Goal: Task Accomplishment & Management: Manage account settings

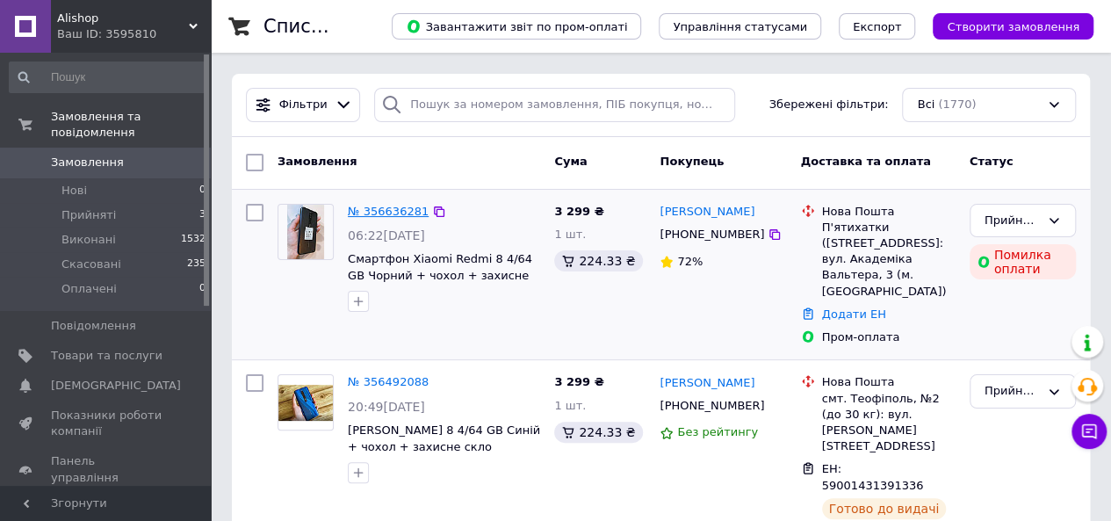
click at [365, 217] on link "№ 356636281" at bounding box center [388, 211] width 81 height 13
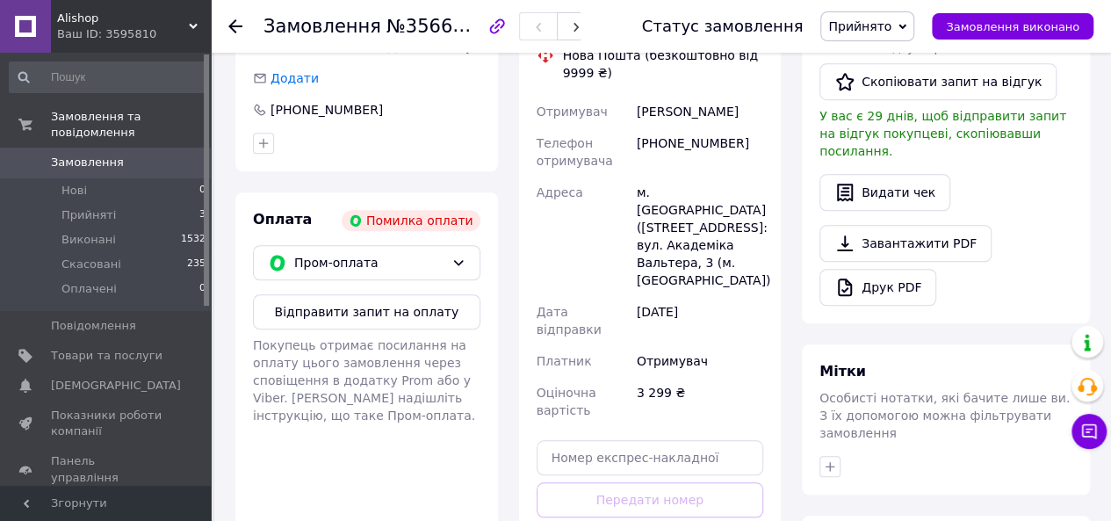
scroll to position [527, 0]
click at [458, 255] on icon at bounding box center [459, 262] width 14 height 14
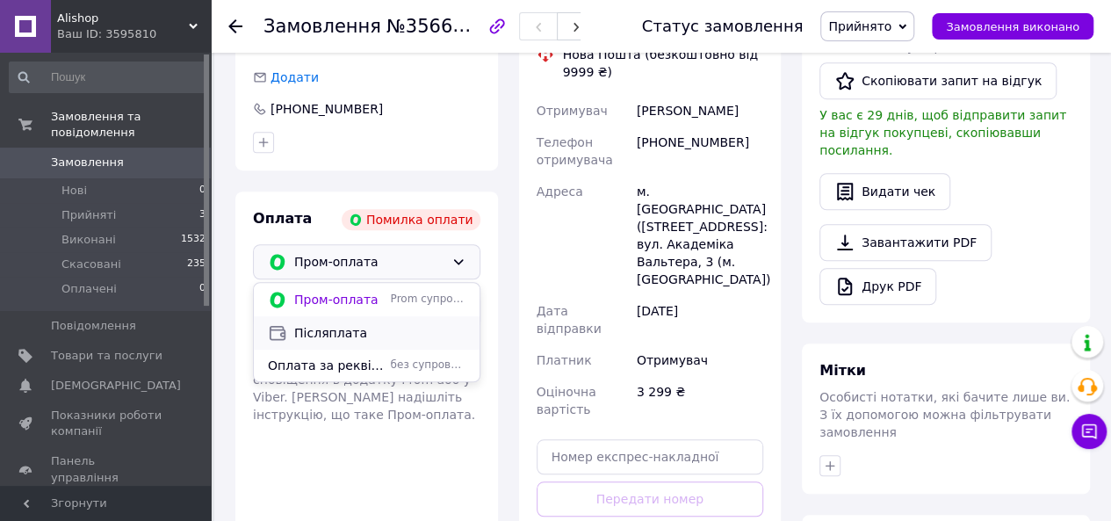
click at [393, 324] on span "Післяплата" at bounding box center [379, 333] width 171 height 18
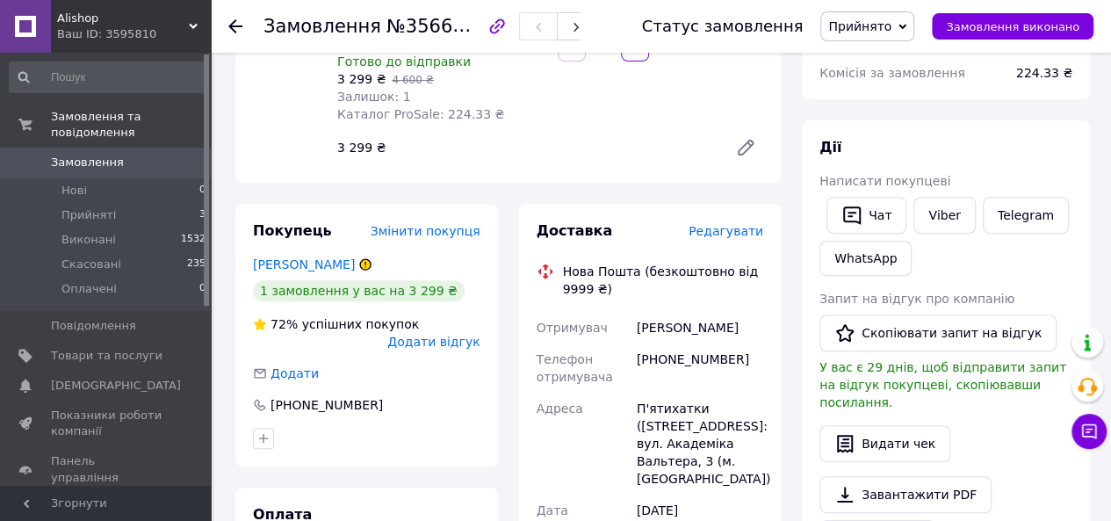
scroll to position [232, 0]
click at [1091, 425] on icon at bounding box center [1089, 431] width 15 height 15
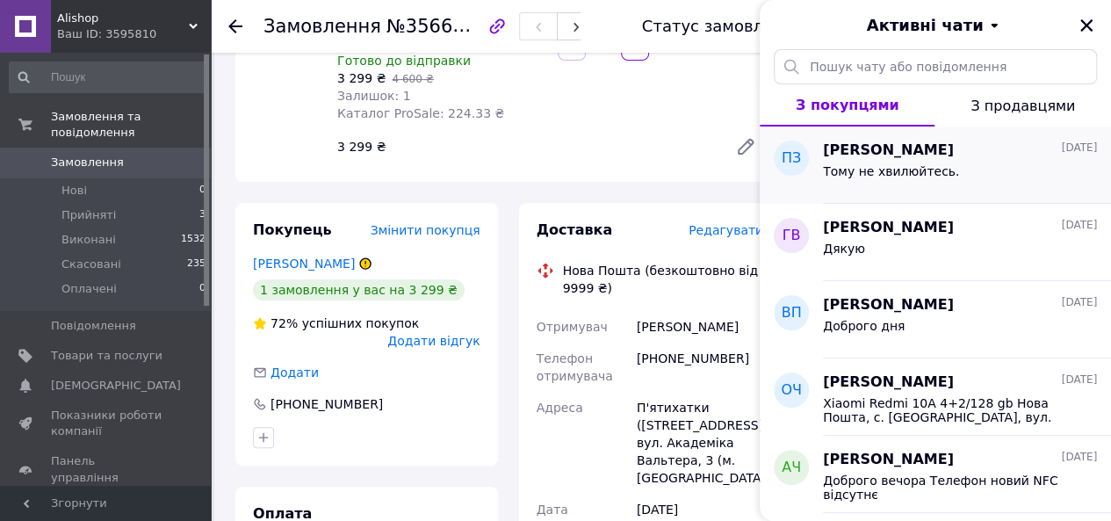
click at [977, 183] on div "Тому не хвилюйтесь." at bounding box center [960, 175] width 274 height 28
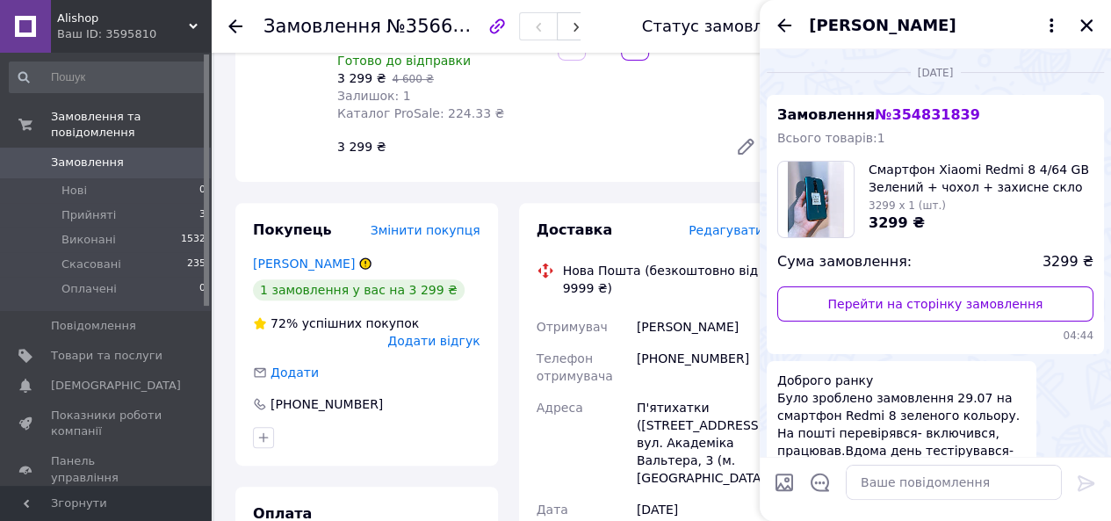
scroll to position [592, 0]
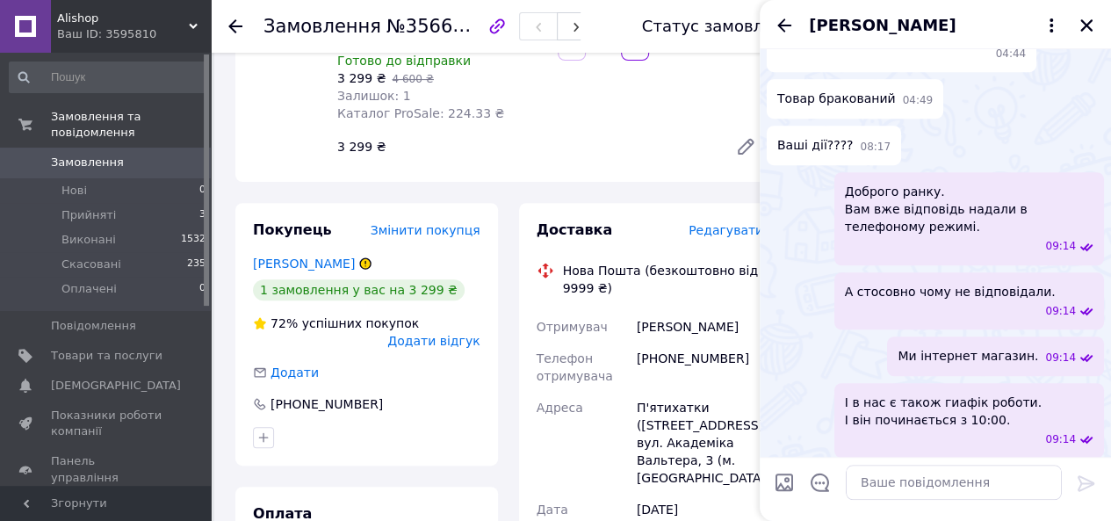
click at [787, 37] on div "[PERSON_NAME]" at bounding box center [935, 24] width 351 height 49
click at [782, 32] on icon "Назад" at bounding box center [784, 25] width 21 height 21
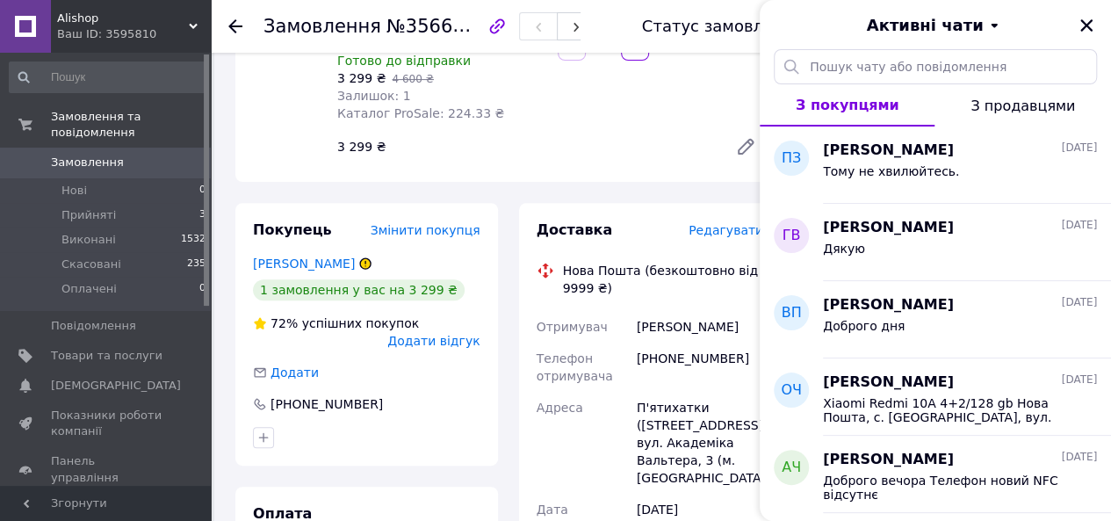
click at [1046, 106] on span "З продавцями" at bounding box center [1023, 106] width 105 height 17
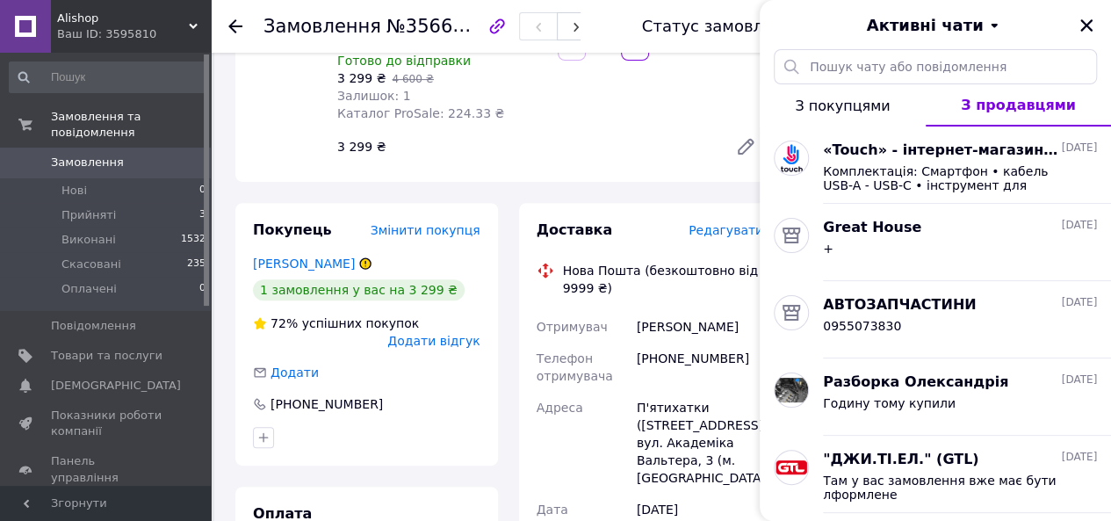
click at [878, 124] on button "З покупцями" at bounding box center [843, 105] width 166 height 42
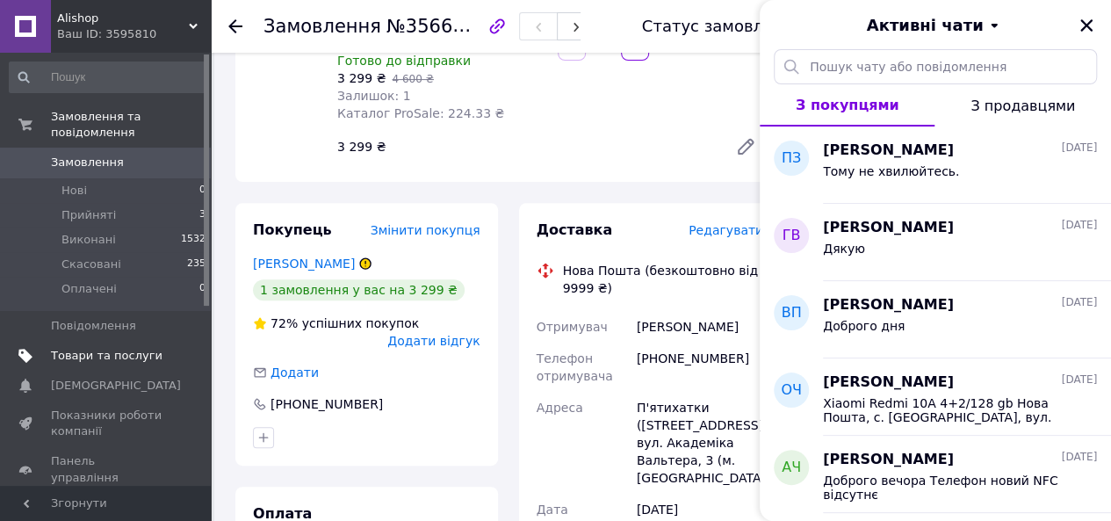
click at [155, 348] on span "Товари та послуги" at bounding box center [107, 356] width 112 height 16
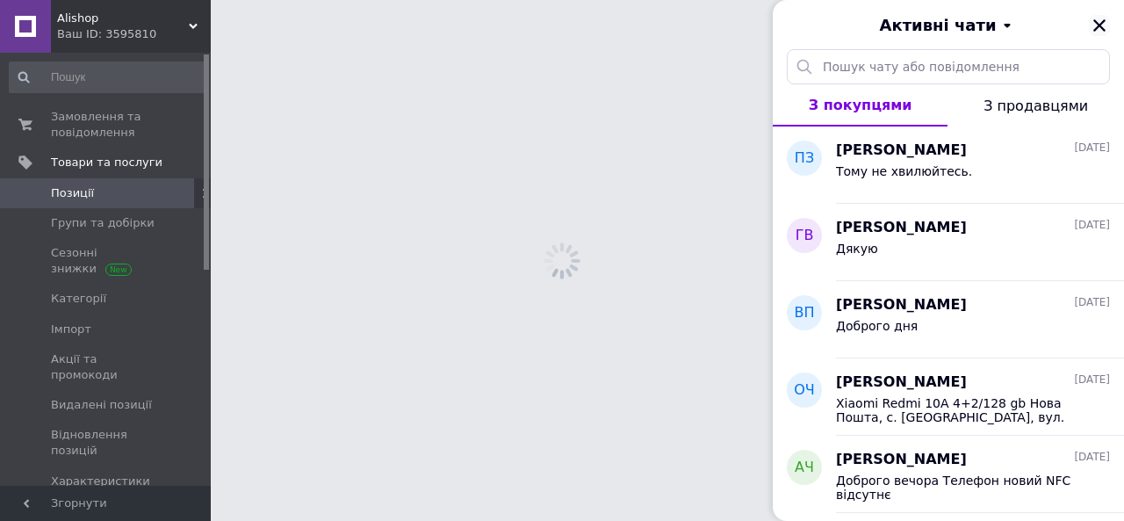
click at [1100, 29] on icon "Закрити" at bounding box center [1100, 26] width 16 height 16
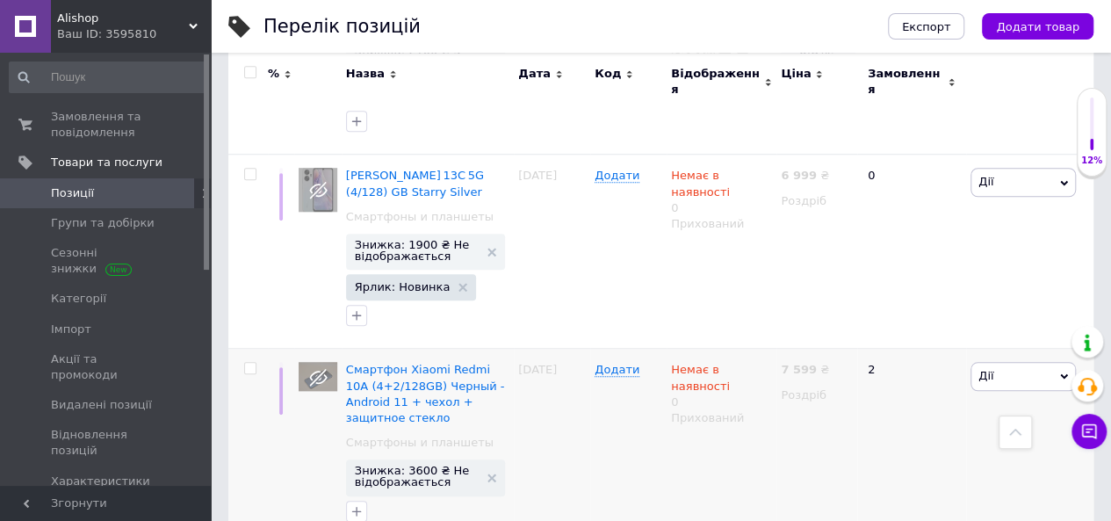
click at [685, 466] on div "Немає в наявності 0 Прихований" at bounding box center [722, 446] width 110 height 195
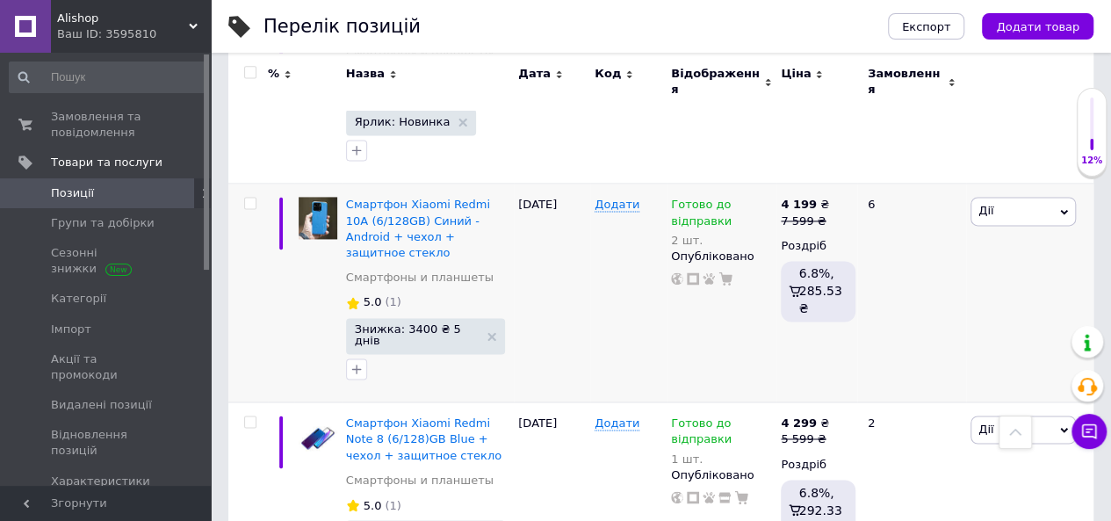
click at [787, 198] on b "4 199" at bounding box center [799, 204] width 36 height 13
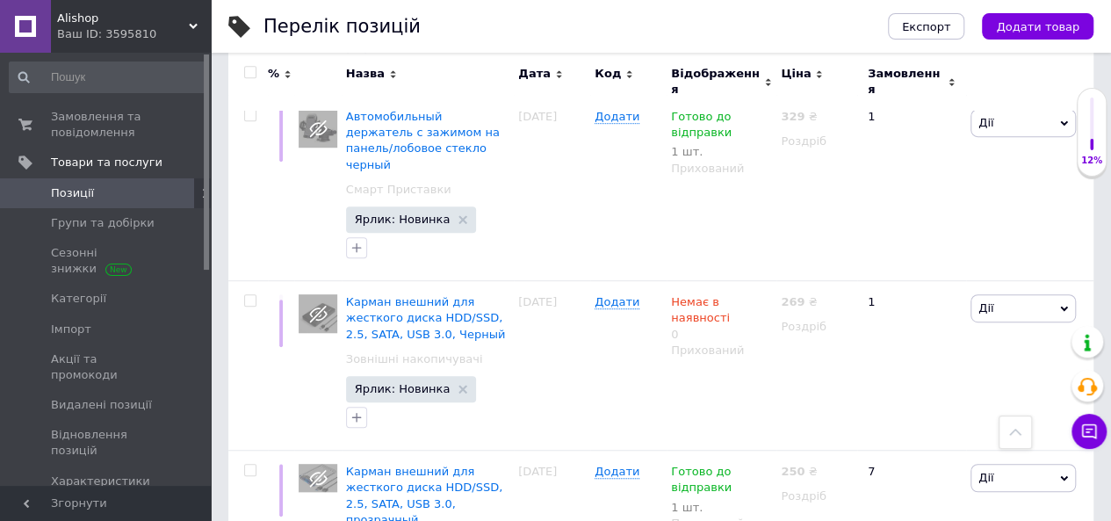
scroll to position [3758, 0]
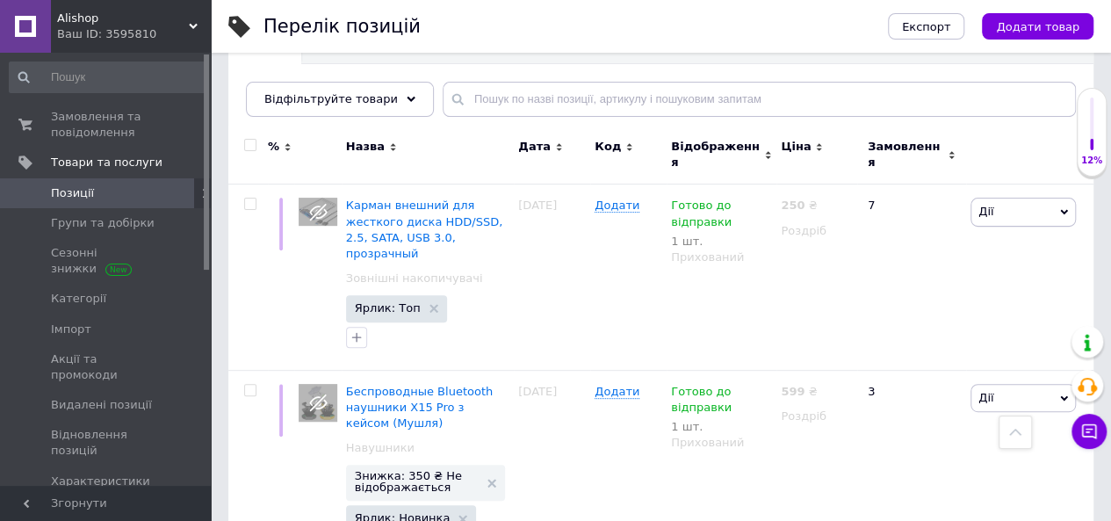
scroll to position [190, 0]
click at [698, 206] on span "Готово до відправки" at bounding box center [701, 216] width 61 height 34
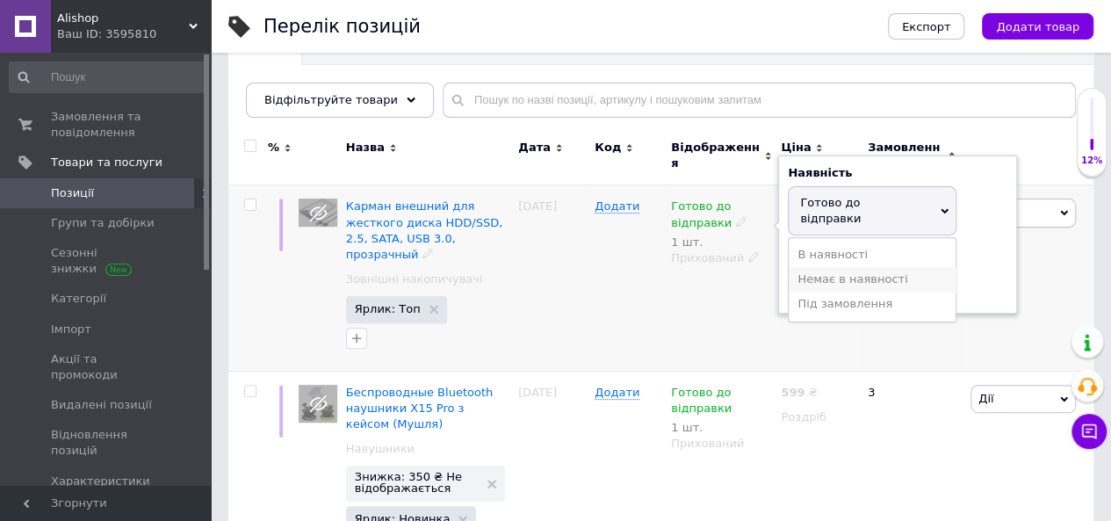
click at [888, 267] on li "Немає в наявності" at bounding box center [872, 279] width 167 height 25
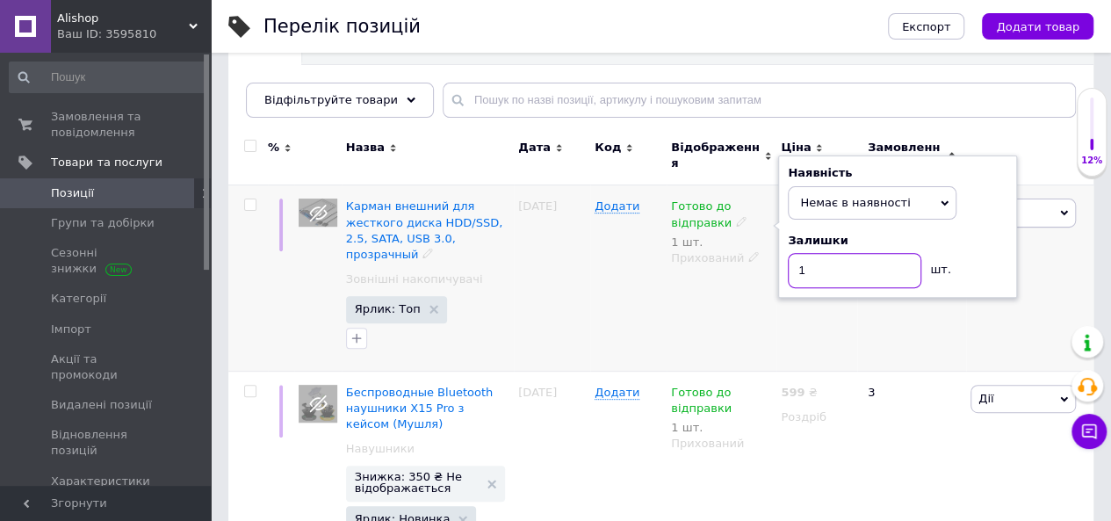
click at [840, 260] on input "1" at bounding box center [855, 270] width 134 height 35
type input "0"
click at [856, 312] on div "250 ₴ Роздріб" at bounding box center [817, 277] width 81 height 185
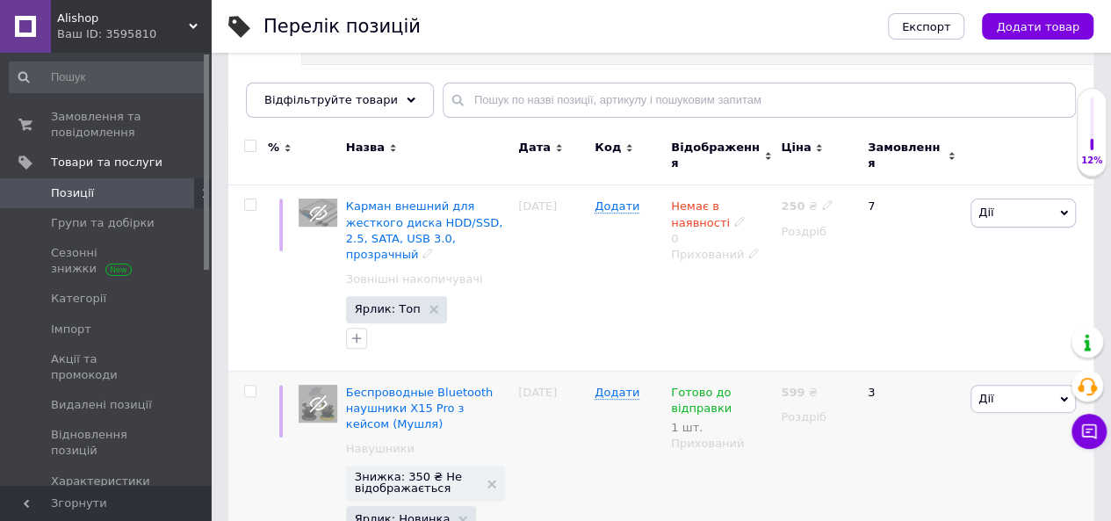
click at [696, 386] on span "Готово до відправки" at bounding box center [701, 403] width 61 height 34
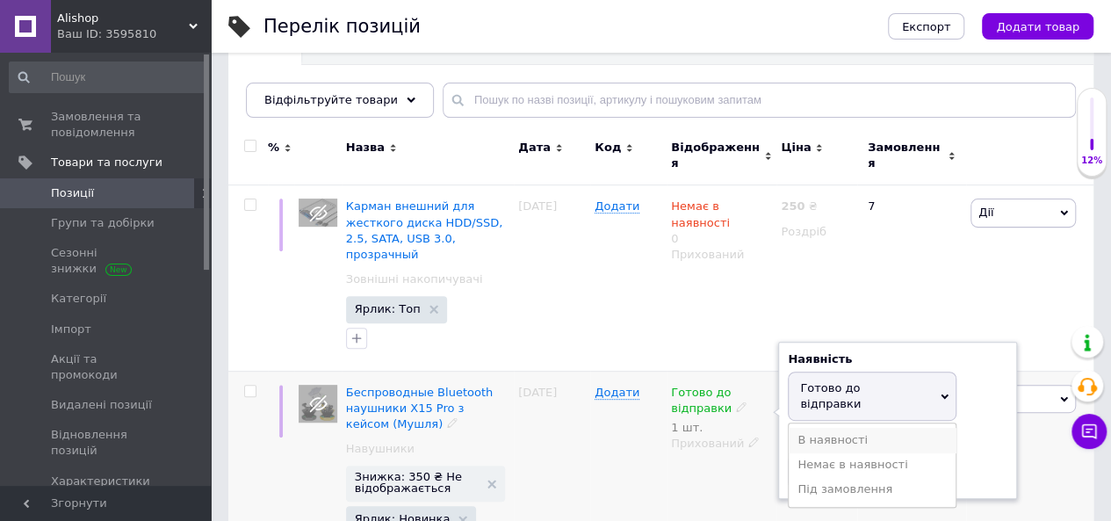
click at [871, 428] on li "В наявності" at bounding box center [872, 440] width 167 height 25
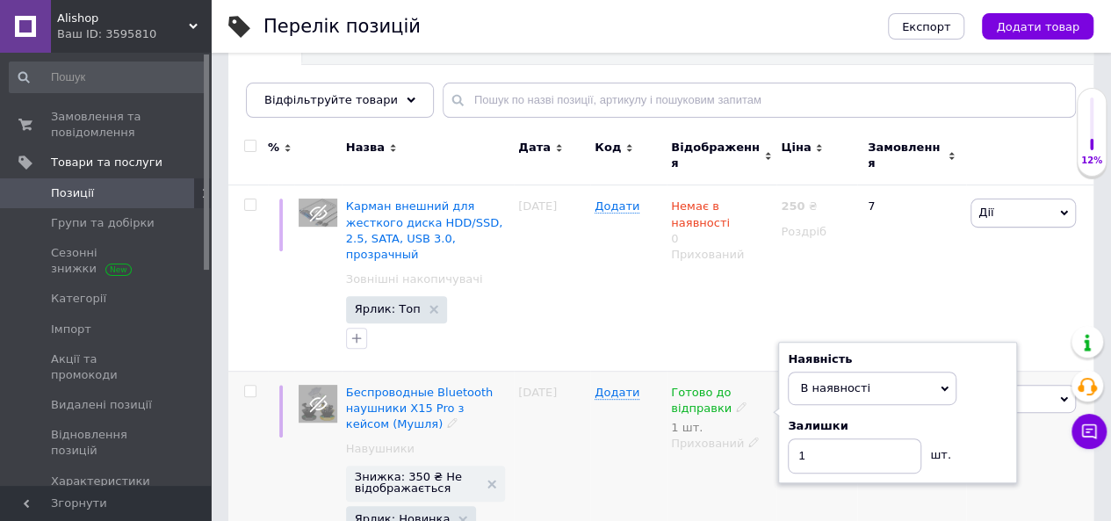
click at [878, 372] on span "В наявності" at bounding box center [872, 388] width 169 height 33
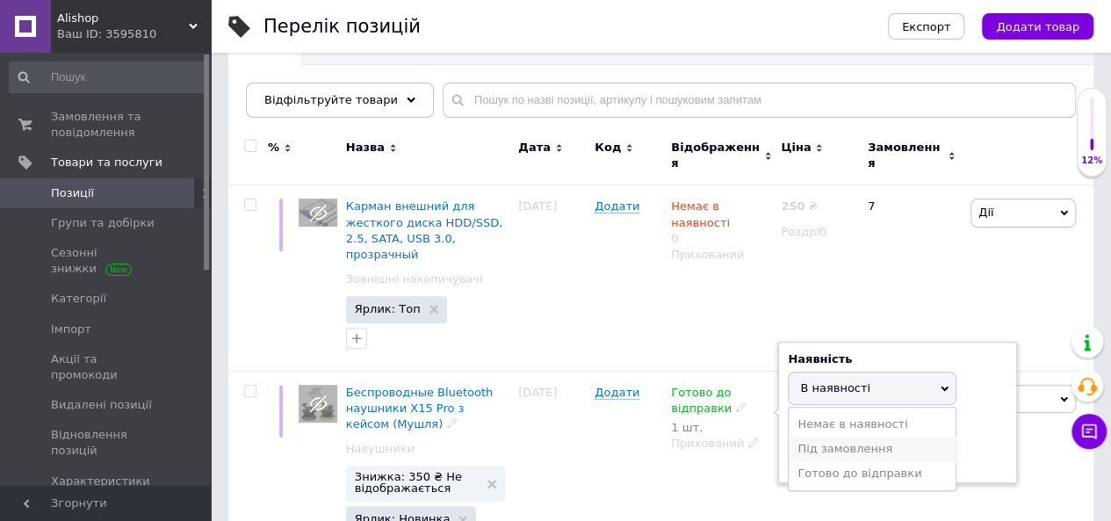
click at [878, 437] on li "Під замовлення" at bounding box center [872, 449] width 167 height 25
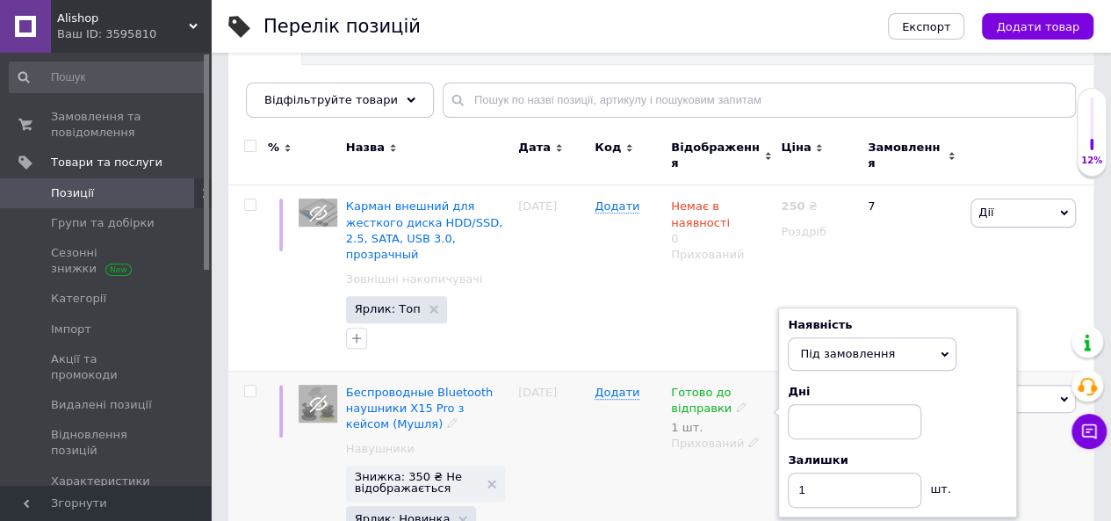
click at [880, 347] on span "Під замовлення" at bounding box center [847, 353] width 95 height 13
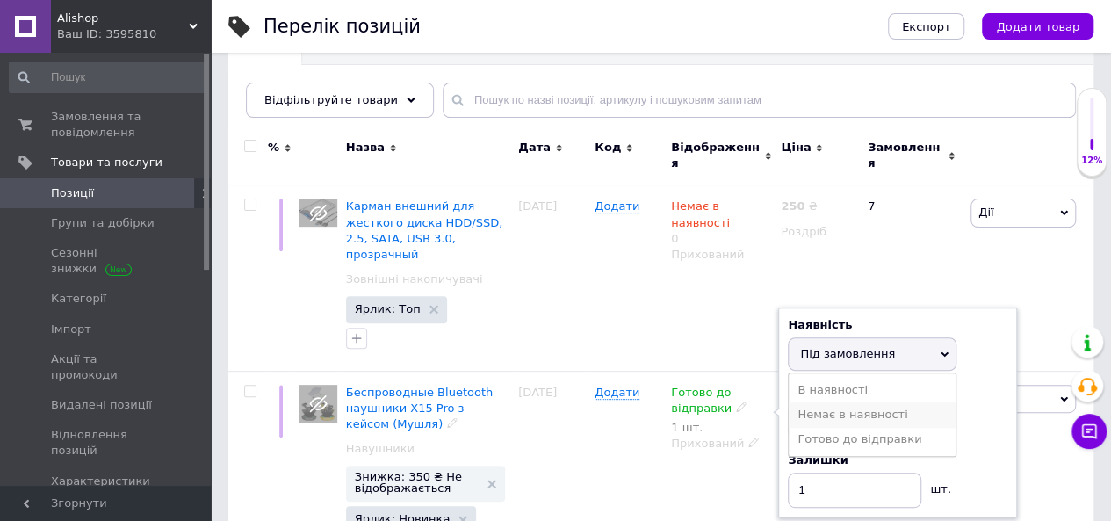
click at [873, 402] on li "Немає в наявності" at bounding box center [872, 414] width 167 height 25
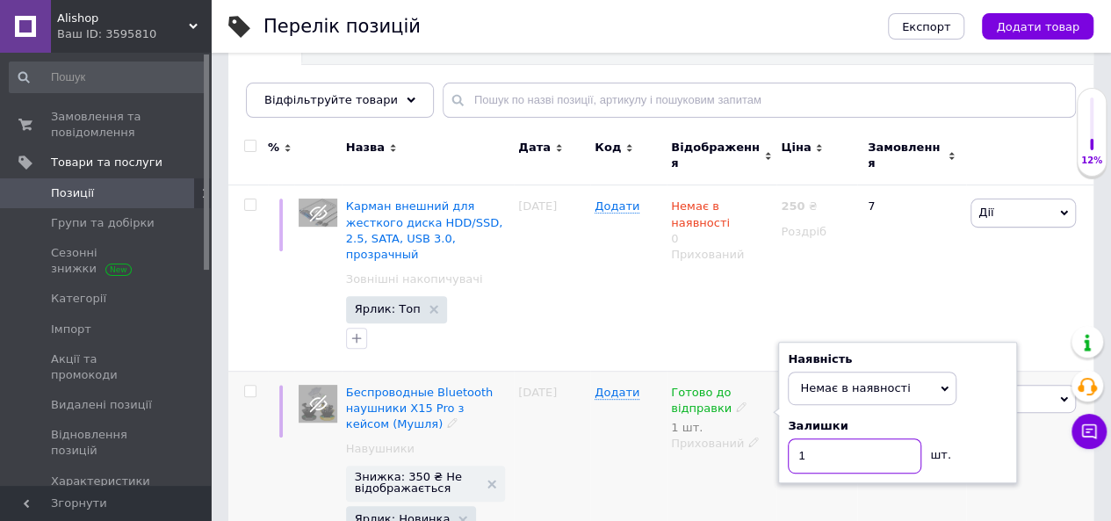
click at [845, 438] on input "1" at bounding box center [855, 455] width 134 height 35
type input "0"
click at [973, 464] on div "Дії Редагувати Підняти на початок групи Копіювати Знижка Подарунок Супутні Прих…" at bounding box center [1029, 484] width 127 height 227
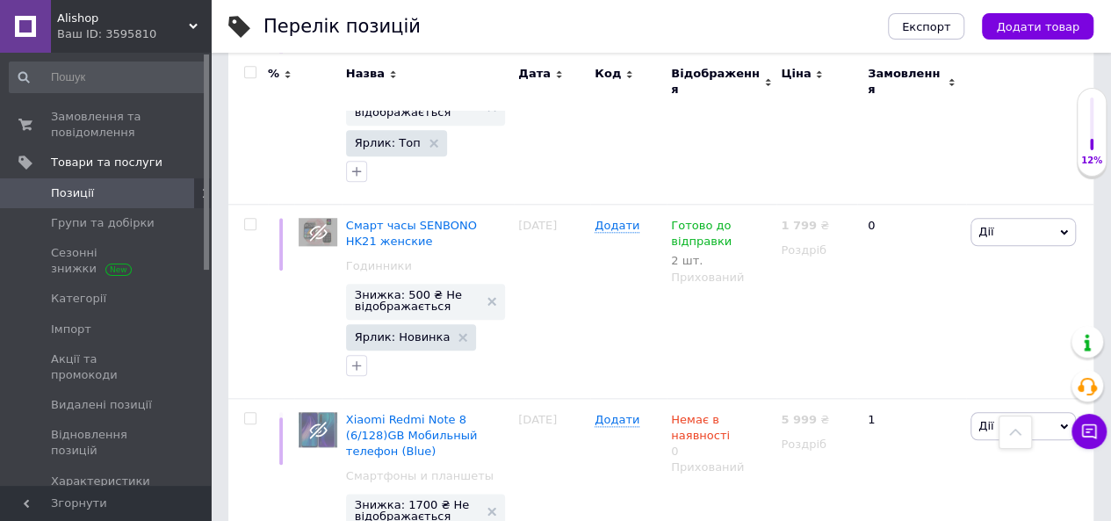
scroll to position [801, 0]
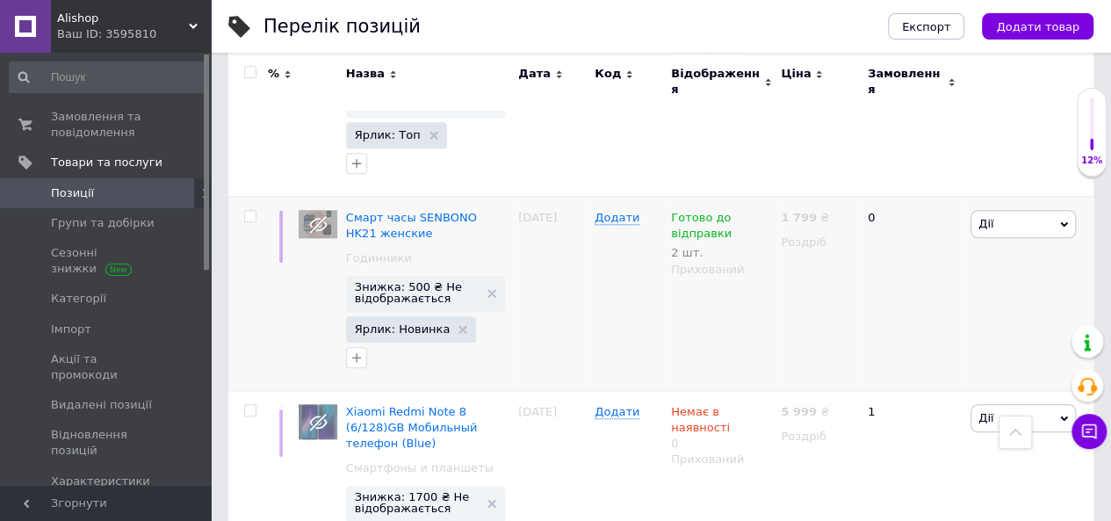
click at [688, 211] on span "Готово до відправки" at bounding box center [701, 228] width 61 height 34
click at [889, 303] on li "Під замовлення" at bounding box center [872, 315] width 167 height 25
click at [907, 163] on span "Під замовлення" at bounding box center [872, 179] width 169 height 33
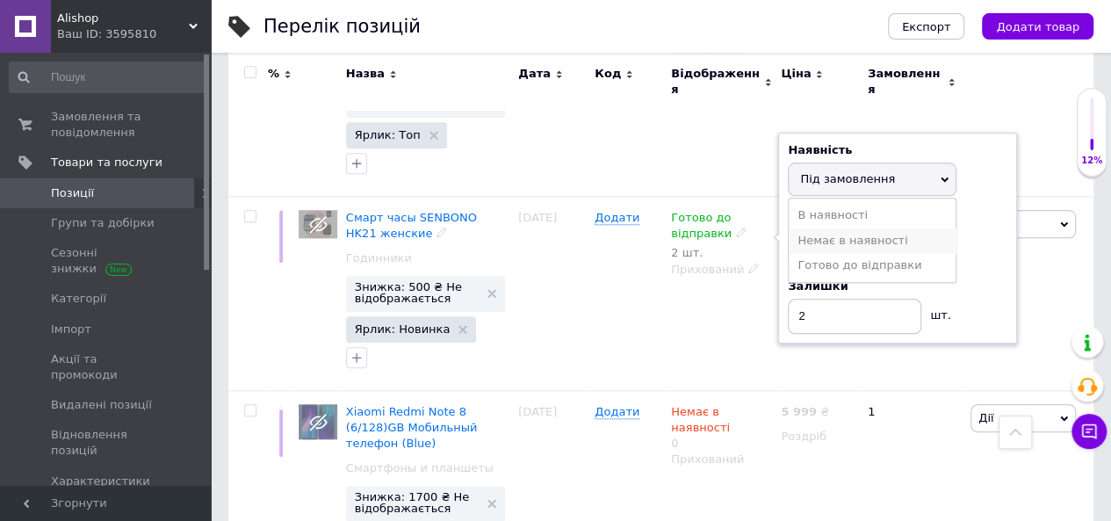
click at [886, 228] on li "Немає в наявності" at bounding box center [872, 240] width 167 height 25
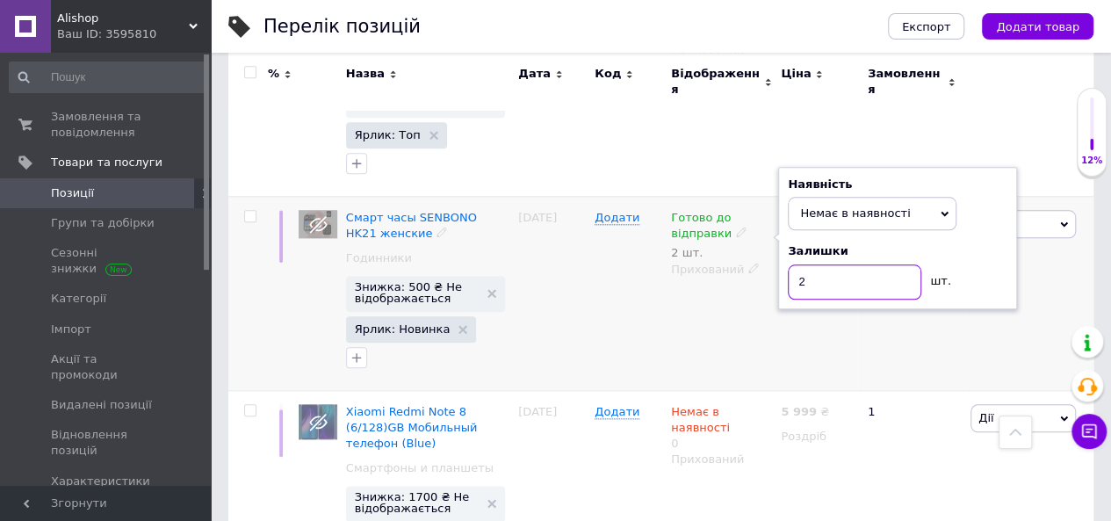
click at [854, 264] on input "2" at bounding box center [855, 281] width 134 height 35
type input "0"
click at [891, 336] on div "0" at bounding box center [911, 293] width 109 height 194
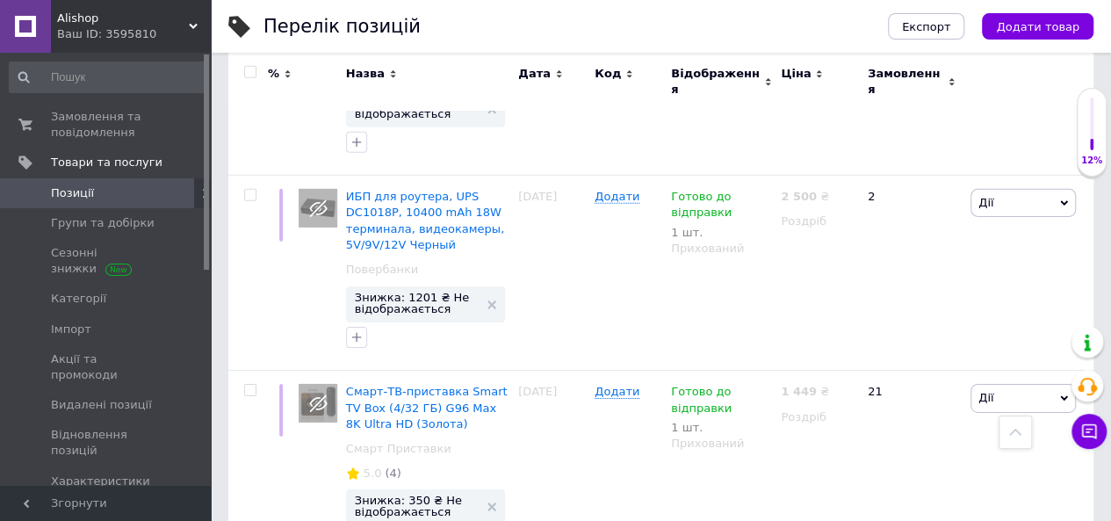
scroll to position [2707, 0]
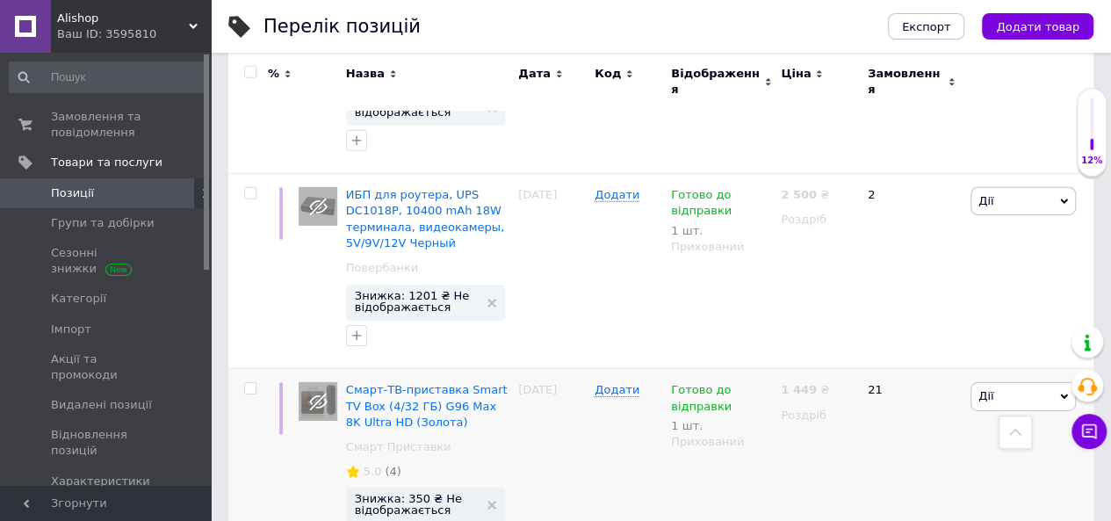
click at [698, 383] on span "Готово до відправки" at bounding box center [701, 400] width 61 height 34
click at [928, 475] on li "Під замовлення" at bounding box center [872, 487] width 167 height 25
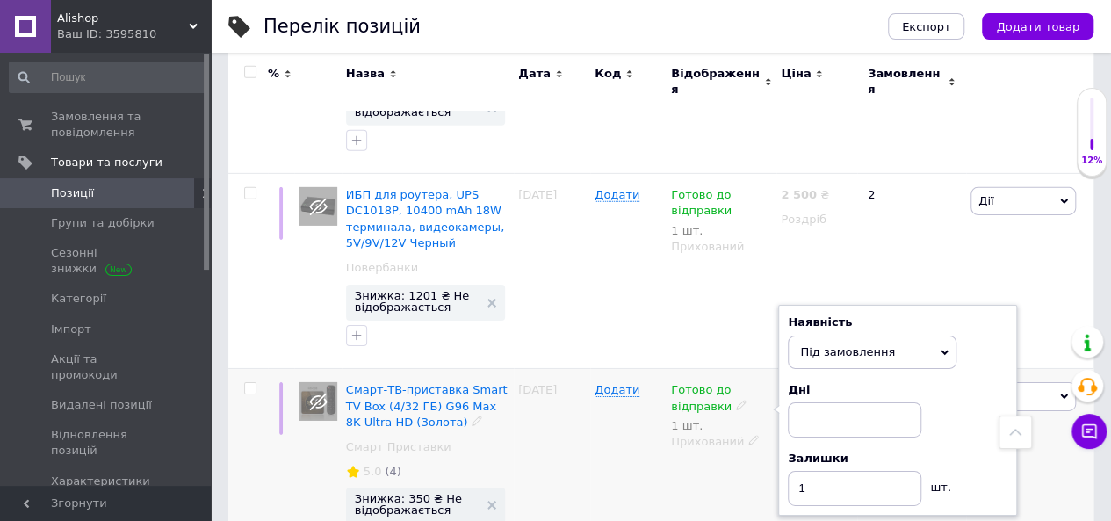
click at [876, 345] on span "Під замовлення" at bounding box center [847, 351] width 95 height 13
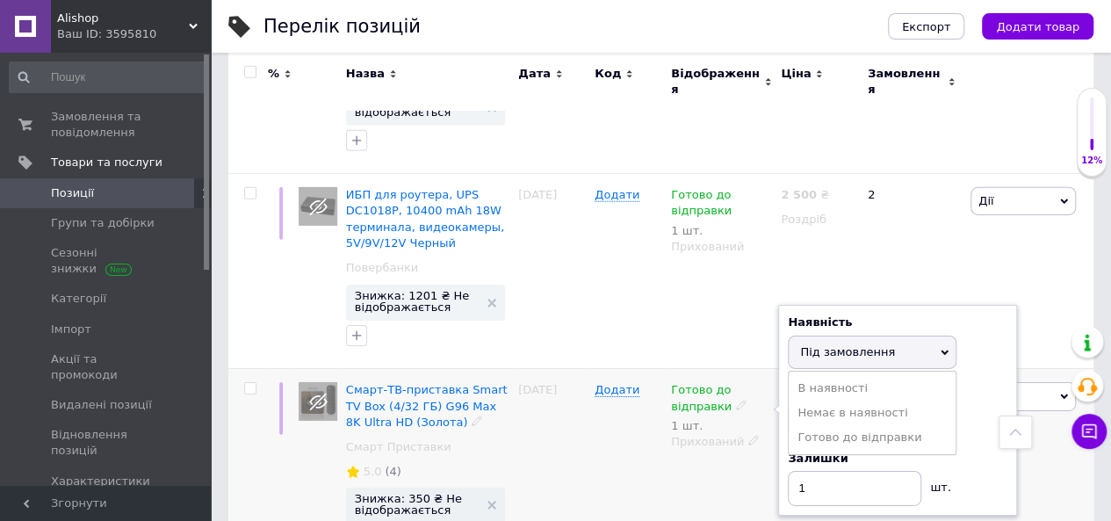
click at [712, 383] on span "Готово до відправки" at bounding box center [701, 400] width 61 height 34
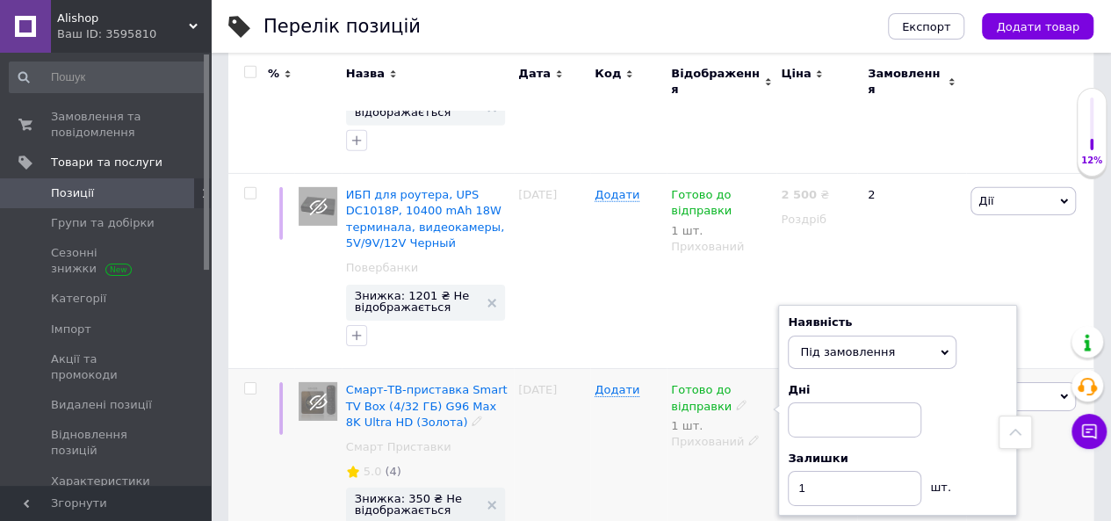
click at [683, 383] on span "Готово до відправки" at bounding box center [701, 400] width 61 height 34
click at [724, 383] on span "Готово до відправки" at bounding box center [701, 400] width 61 height 34
click at [699, 459] on div "Готово до відправки 1 шт. Наявність Під замовлення В наявності Немає в наявност…" at bounding box center [722, 470] width 110 height 203
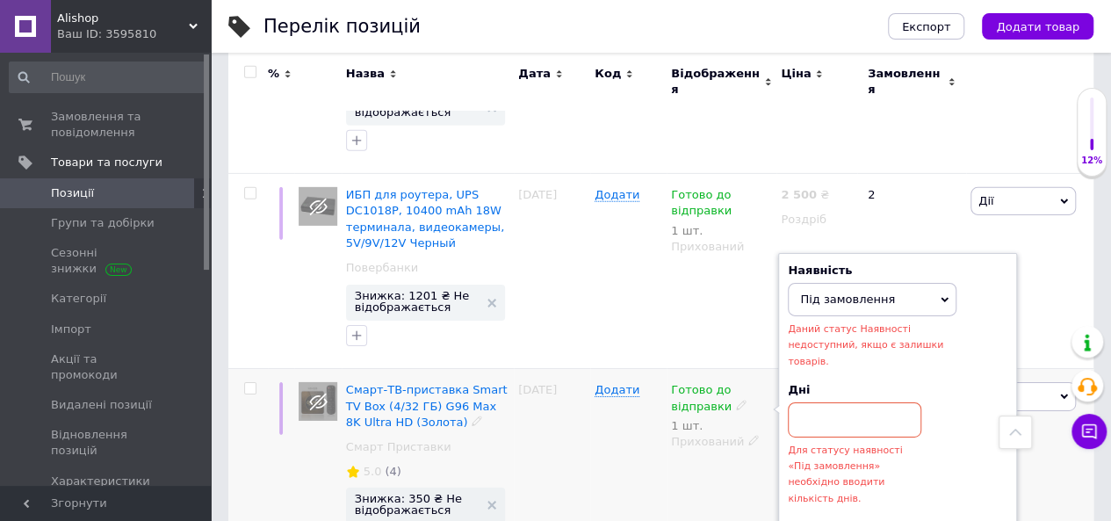
click at [715, 383] on span "Готово до відправки" at bounding box center [701, 400] width 61 height 34
click at [893, 283] on span "Під замовлення" at bounding box center [872, 299] width 169 height 33
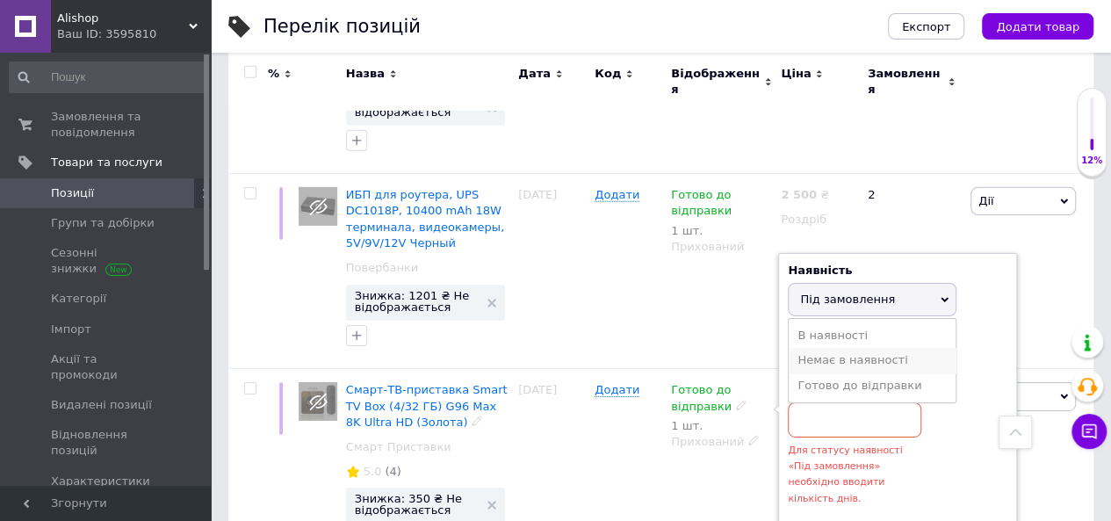
click at [877, 348] on li "Немає в наявності" at bounding box center [872, 360] width 167 height 25
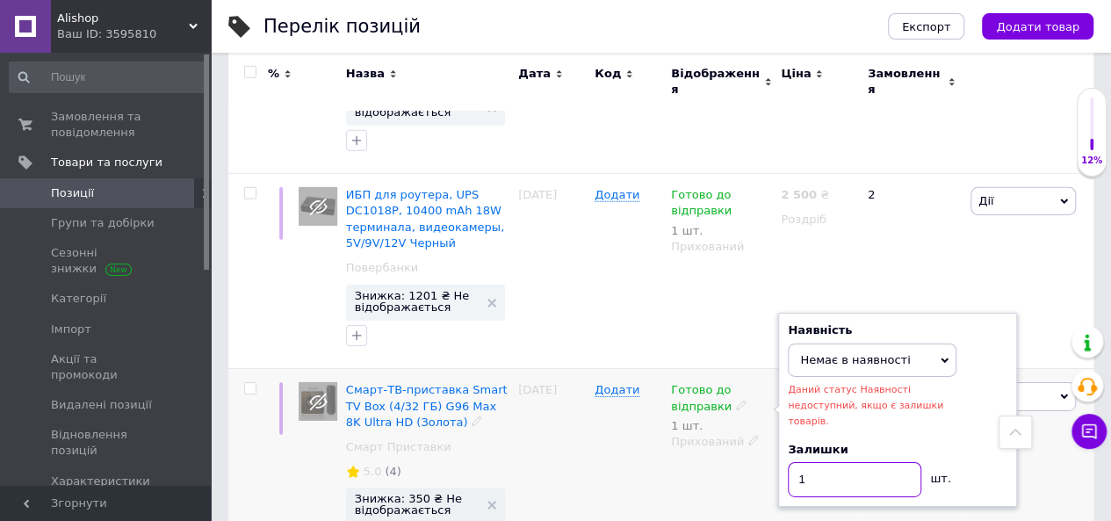
click at [842, 462] on input "1" at bounding box center [855, 479] width 134 height 35
type input "0"
click at [701, 420] on div "Готово до відправки 1 шт. Наявність Немає в наявності В наявності Під замовленн…" at bounding box center [722, 470] width 110 height 203
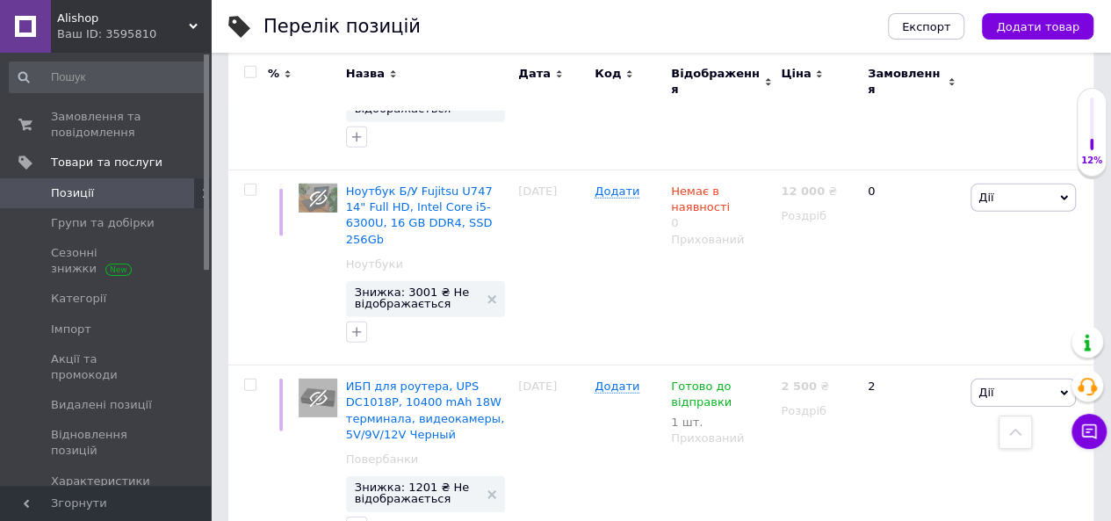
scroll to position [2518, 0]
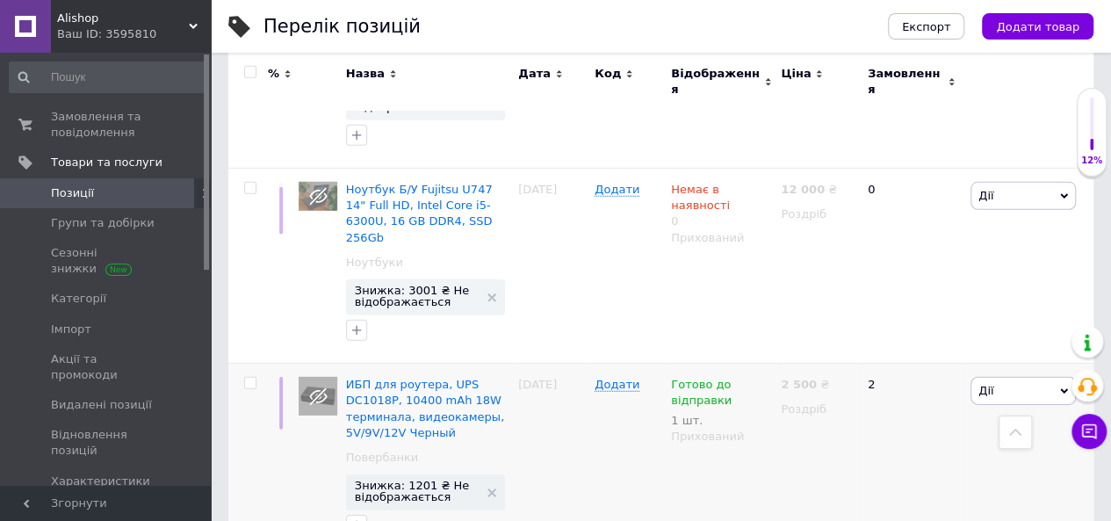
click at [703, 378] on span "Готово до відправки" at bounding box center [701, 395] width 61 height 34
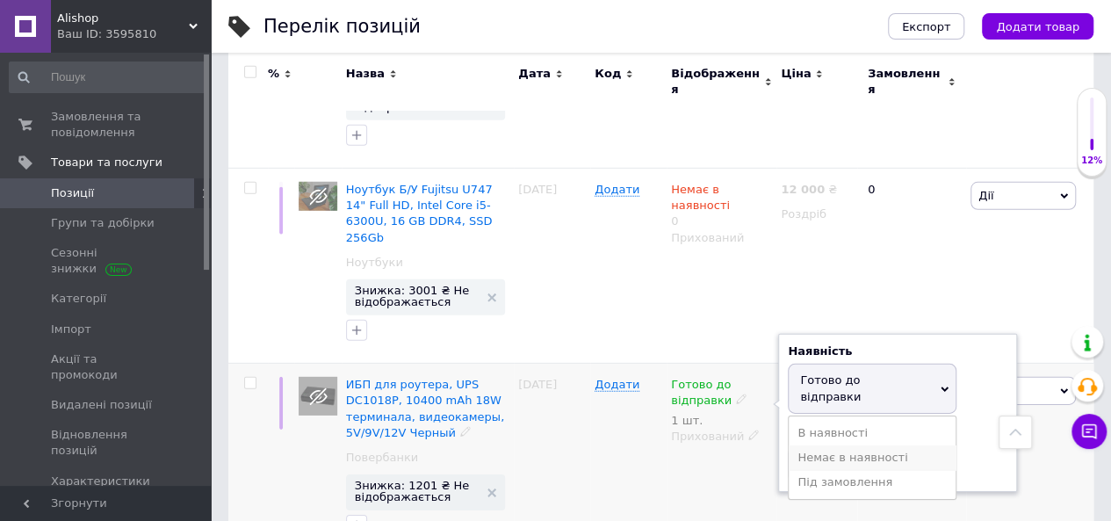
click at [881, 445] on li "Немає в наявності" at bounding box center [872, 457] width 167 height 25
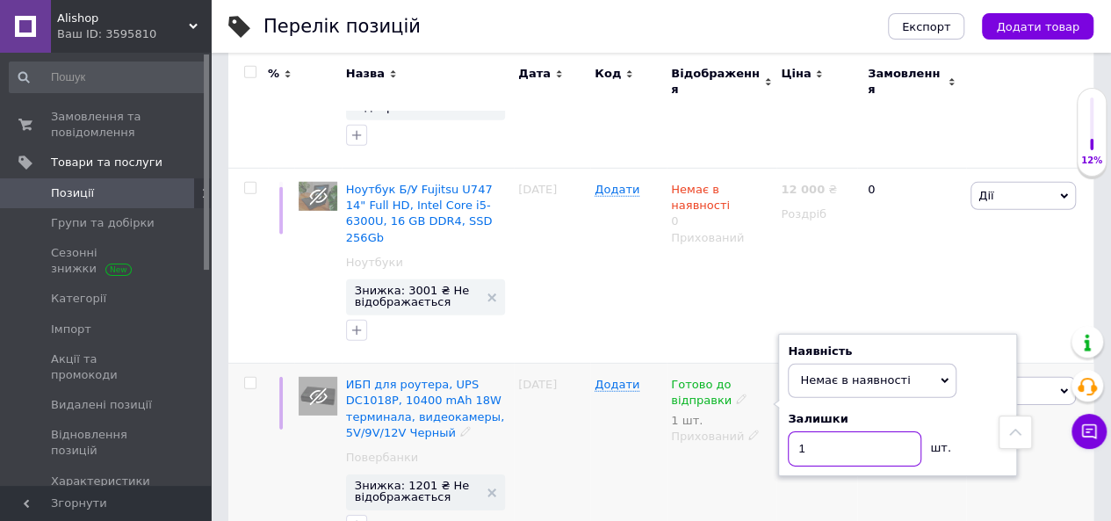
click at [852, 431] on input "1" at bounding box center [855, 448] width 134 height 35
type input "0"
click at [771, 434] on div "Готово до відправки 1 шт. Наявність Немає в наявності В наявності Під замовленн…" at bounding box center [722, 461] width 110 height 195
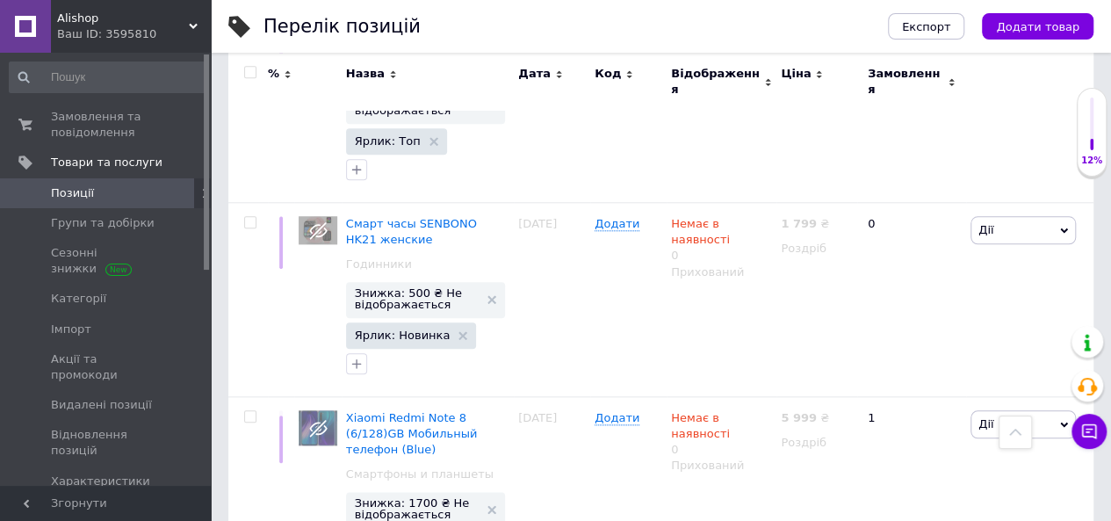
scroll to position [790, 0]
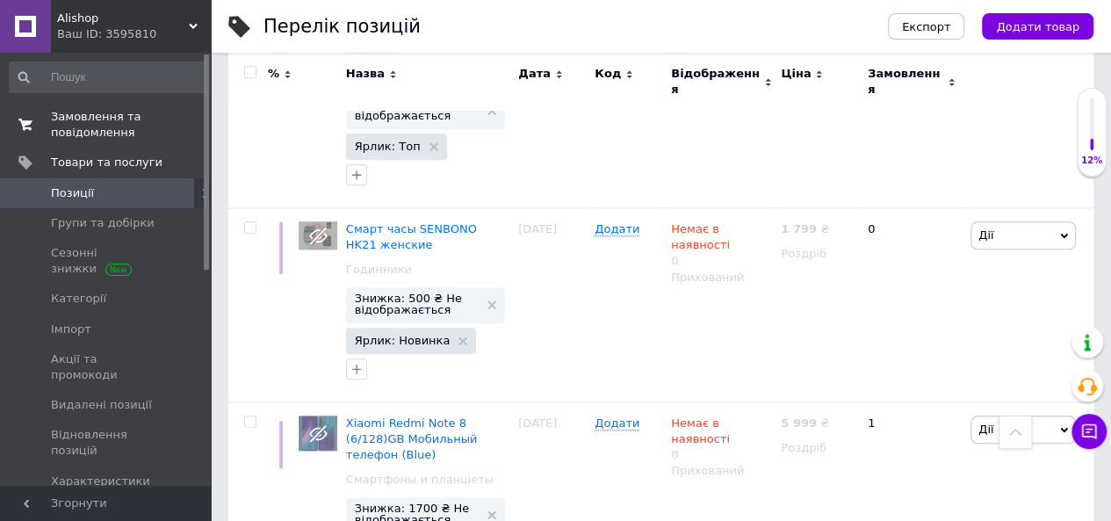
click at [67, 144] on link "Замовлення та повідомлення 0 0" at bounding box center [108, 125] width 216 height 46
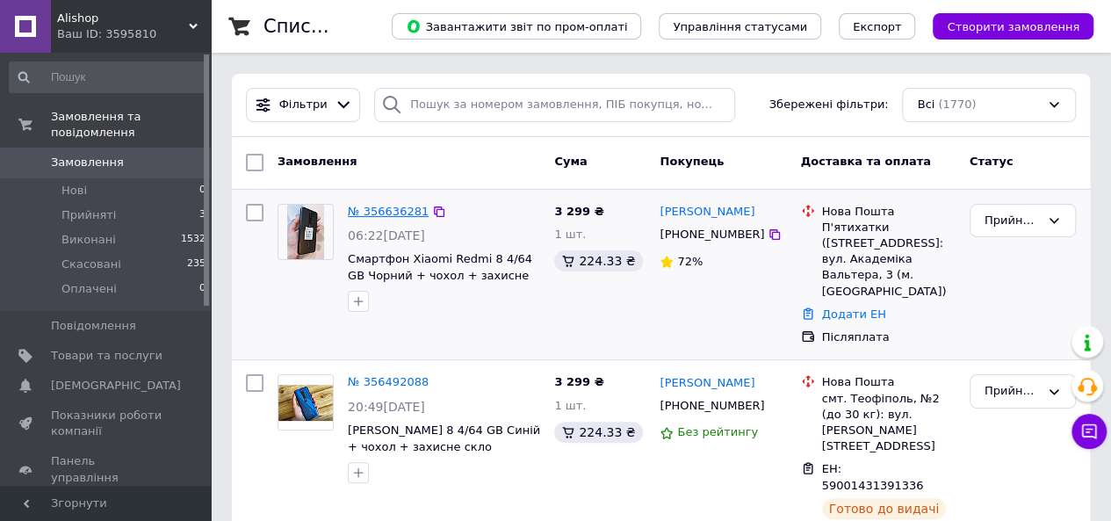
click at [365, 214] on link "№ 356636281" at bounding box center [388, 211] width 81 height 13
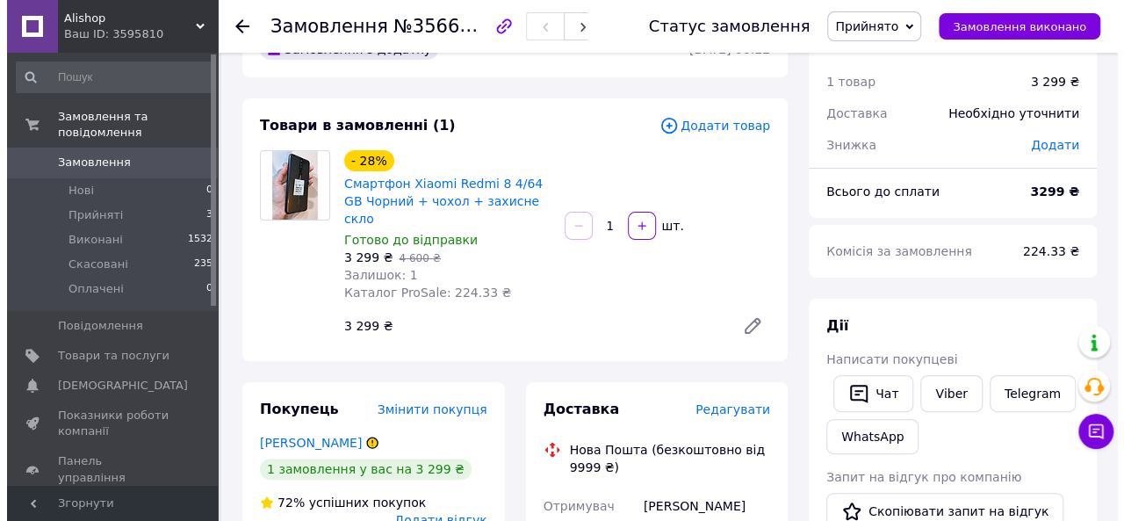
scroll to position [166, 0]
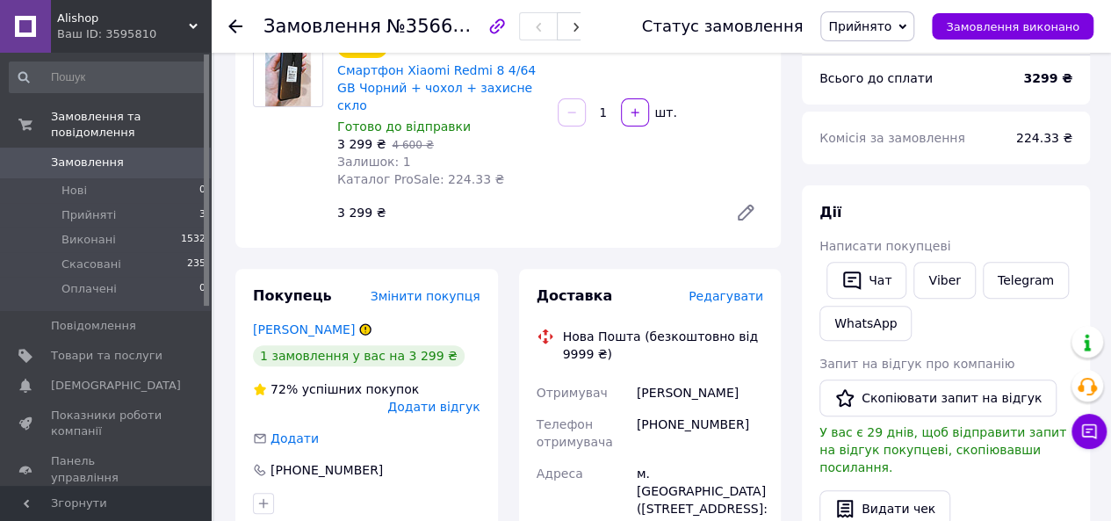
click at [743, 289] on span "Редагувати" at bounding box center [726, 296] width 75 height 14
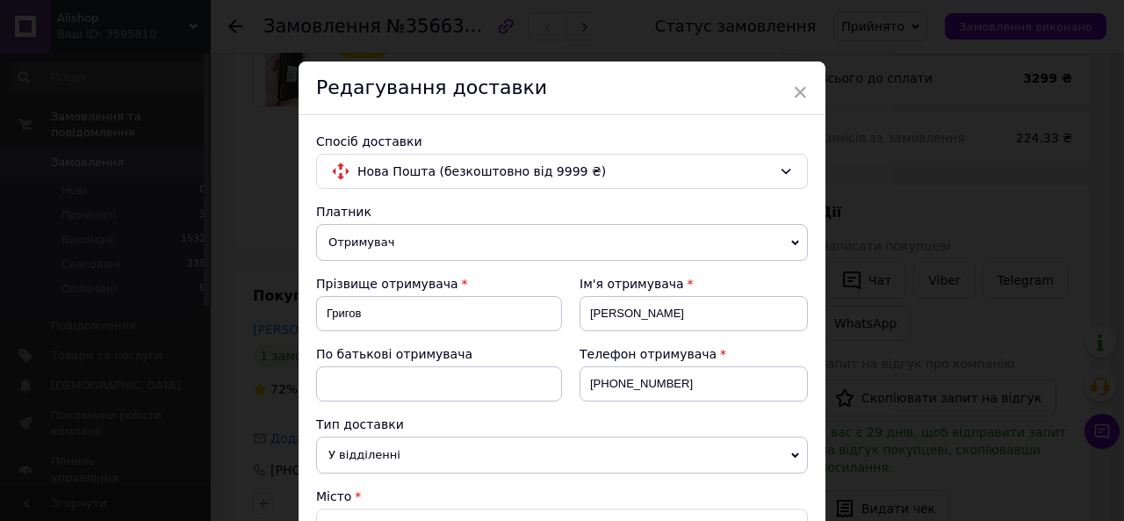
drag, startPoint x: 743, startPoint y: 285, endPoint x: 1105, endPoint y: 25, distance: 445.7
click at [695, 379] on input "[PHONE_NUMBER]" at bounding box center [694, 383] width 228 height 35
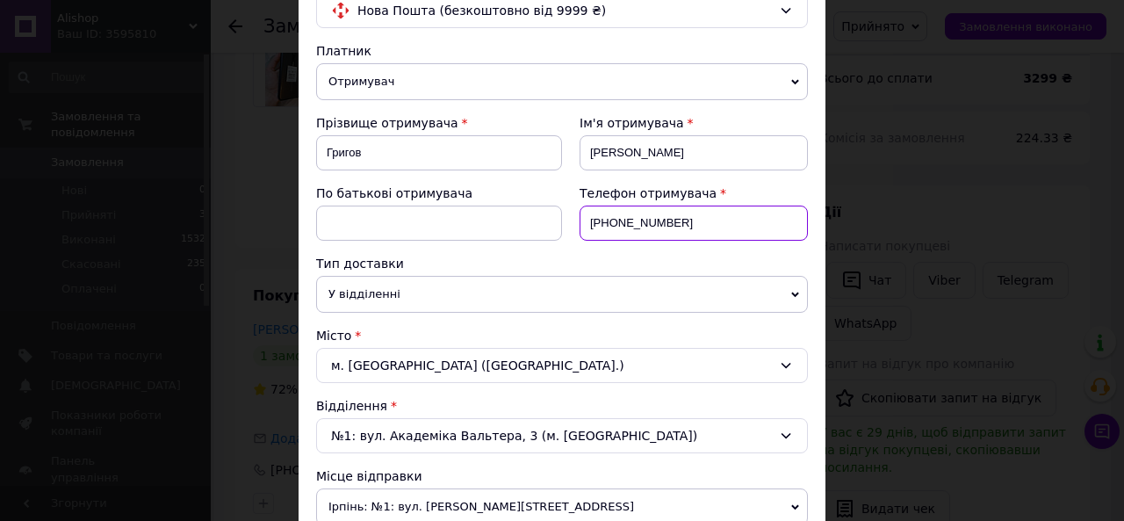
scroll to position [162, 0]
type input "+380671746099"
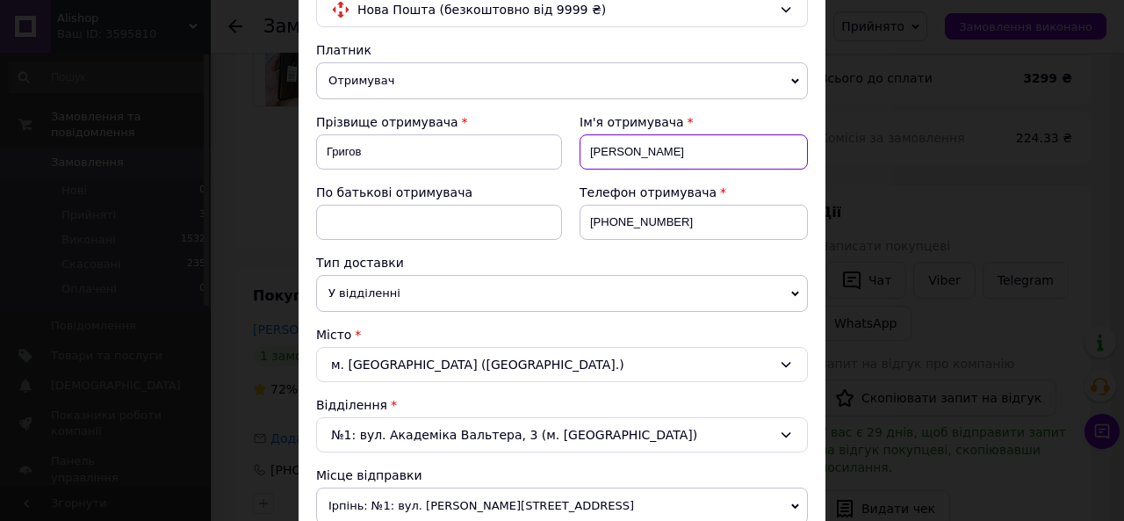
click at [690, 155] on input "Максим" at bounding box center [694, 151] width 228 height 35
type input "М"
type input "f"
click at [722, 145] on input at bounding box center [694, 151] width 228 height 35
click at [693, 150] on input at bounding box center [694, 151] width 228 height 35
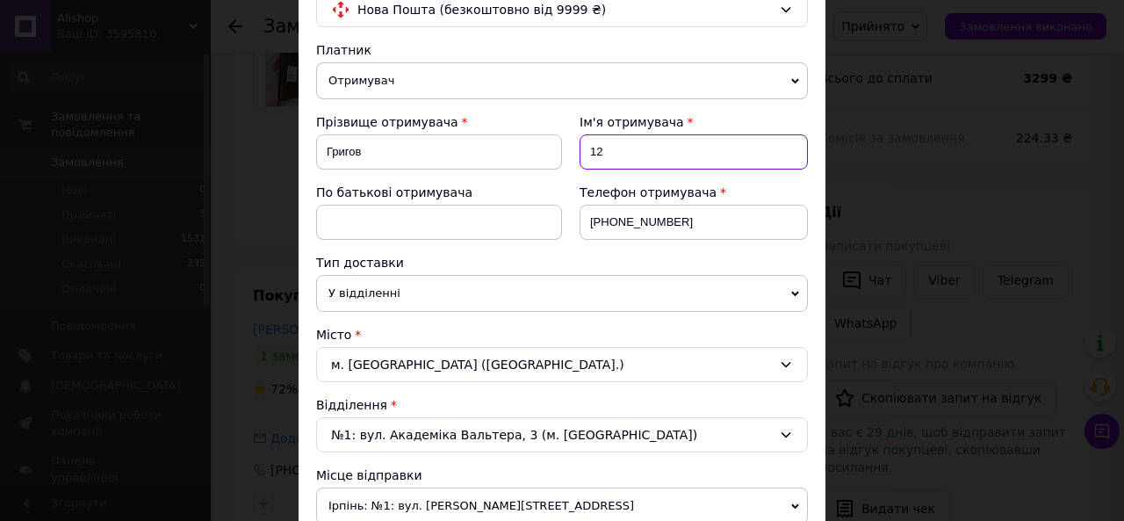
type input "1"
type input "ОЛЕКСІЙ"
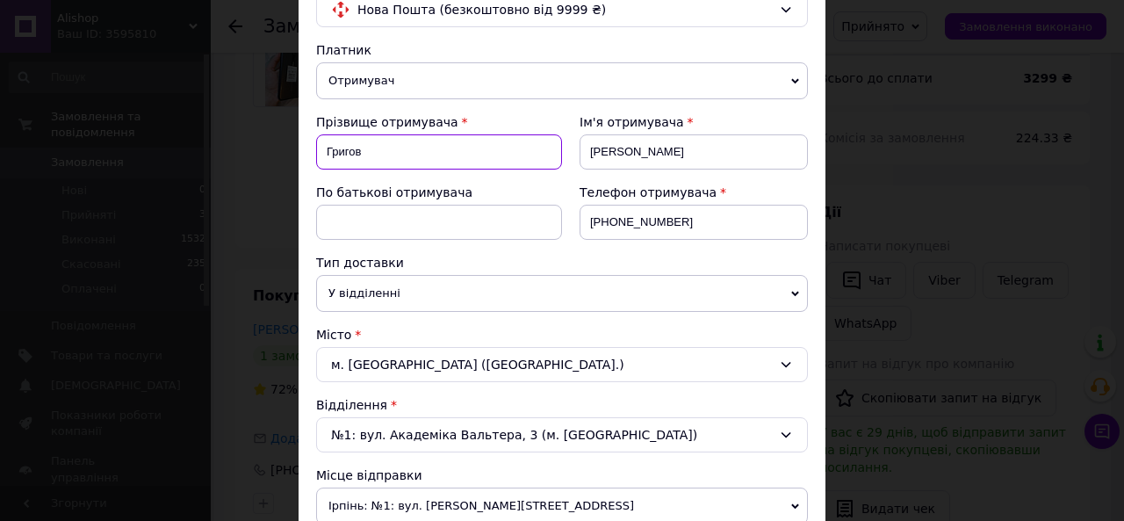
click at [443, 155] on input "Григов" at bounding box center [439, 151] width 246 height 35
type input "Г"
type input "5"
type input "ШЕВЧИК"
click at [532, 365] on div "м. П'ятихатки (Харківська обл.)" at bounding box center [562, 364] width 492 height 35
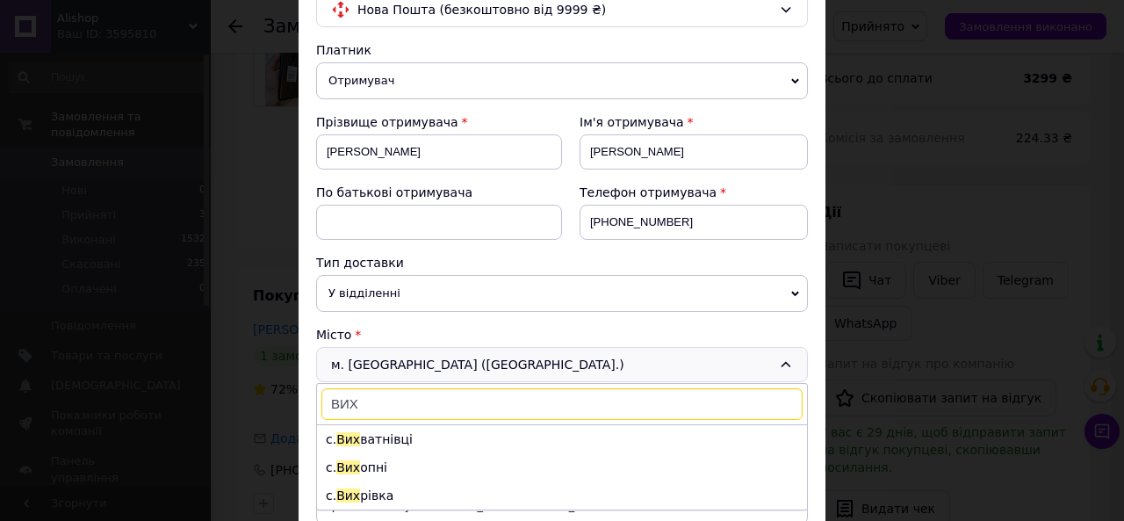
type input "ВИ"
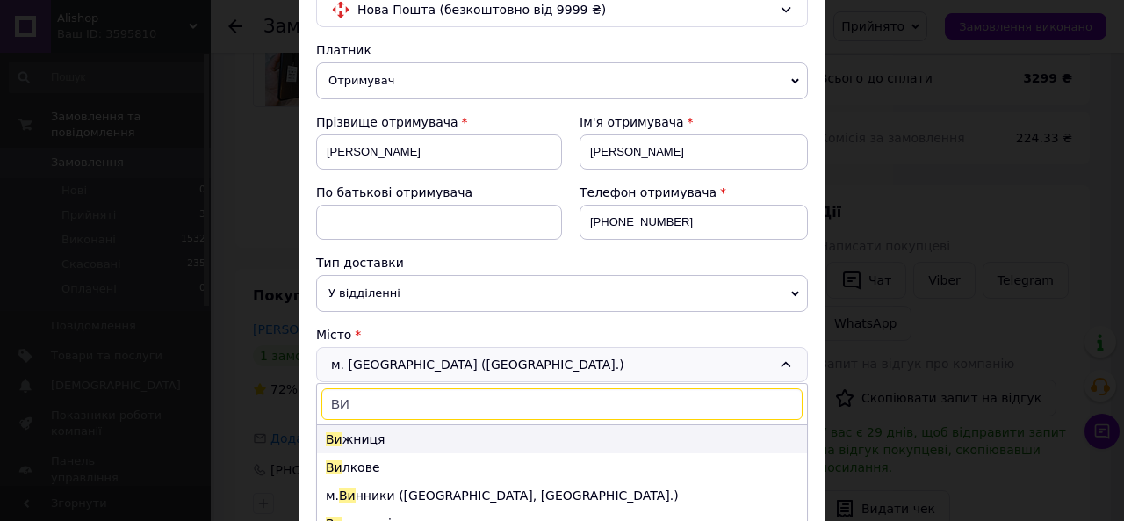
click at [336, 444] on li "Ви жниця" at bounding box center [562, 439] width 490 height 28
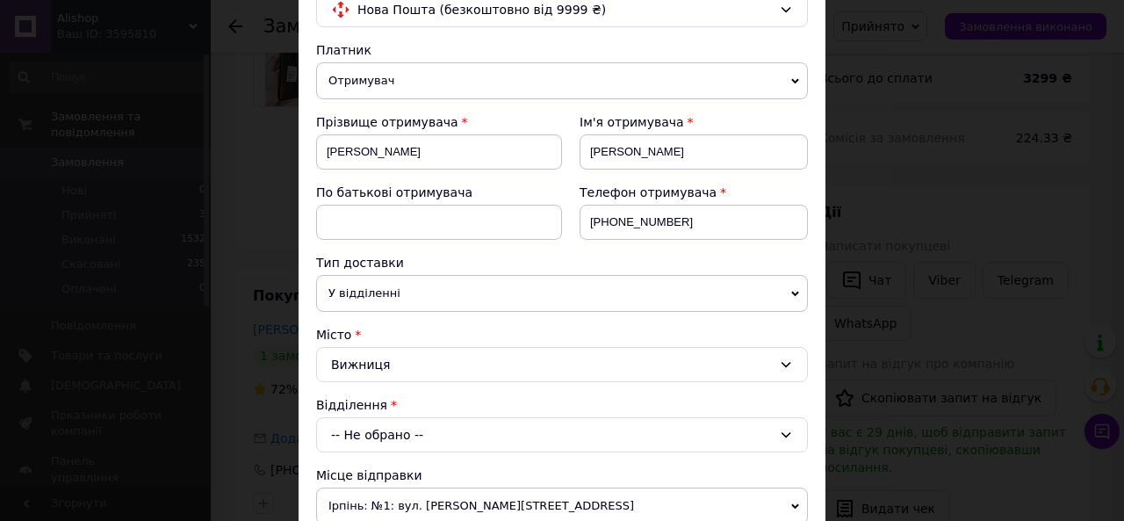
scroll to position [319, 0]
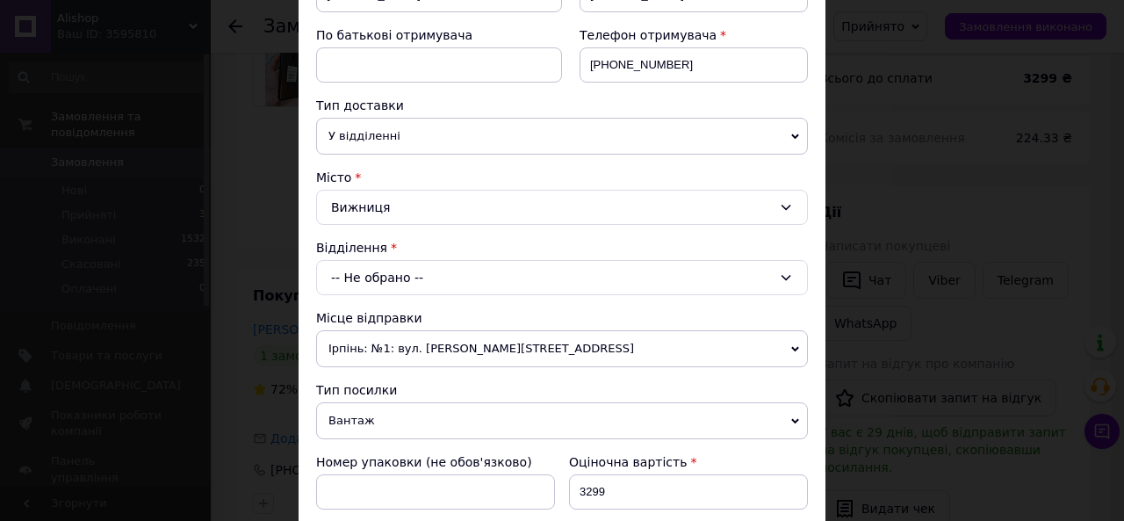
click at [461, 271] on div "-- Не обрано --" at bounding box center [562, 277] width 492 height 35
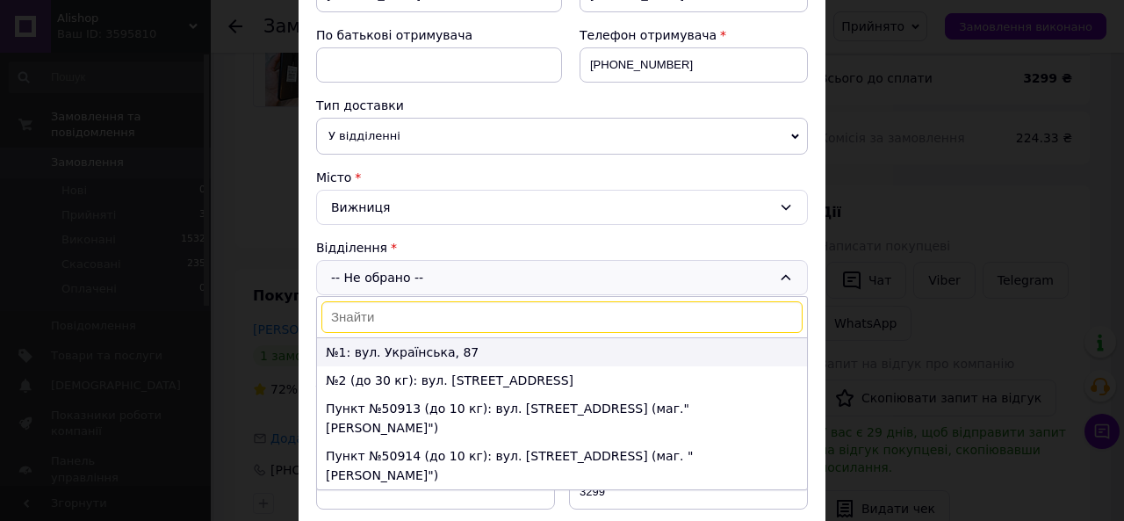
click at [429, 345] on li "№1: вул. Українська, 87" at bounding box center [562, 352] width 490 height 28
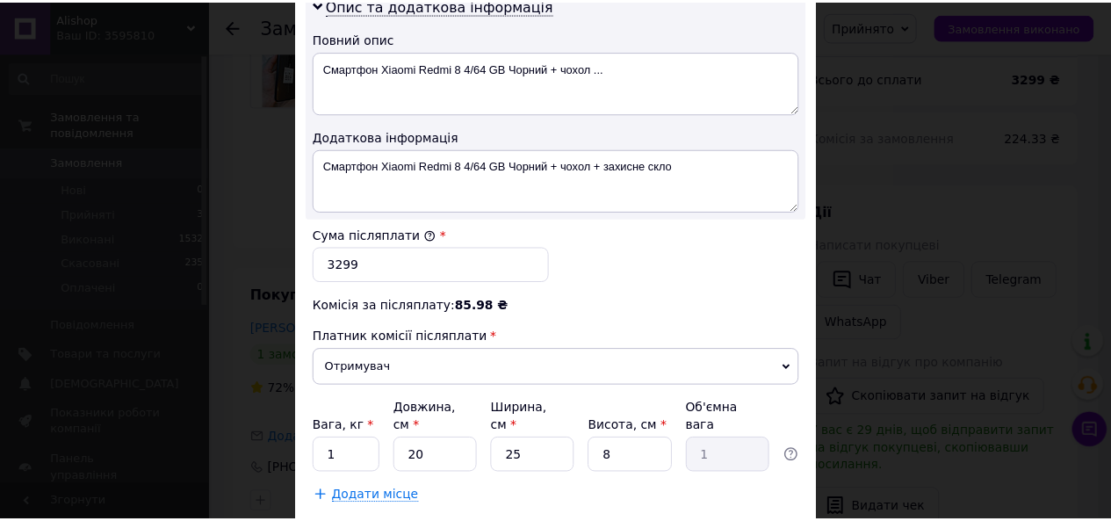
scroll to position [1006, 0]
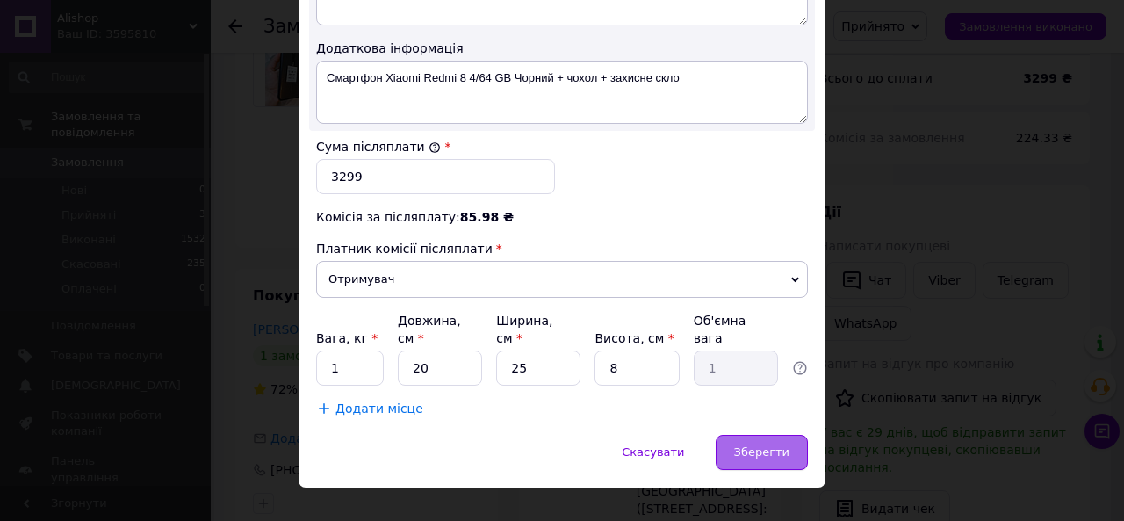
click at [768, 445] on span "Зберегти" at bounding box center [761, 451] width 55 height 13
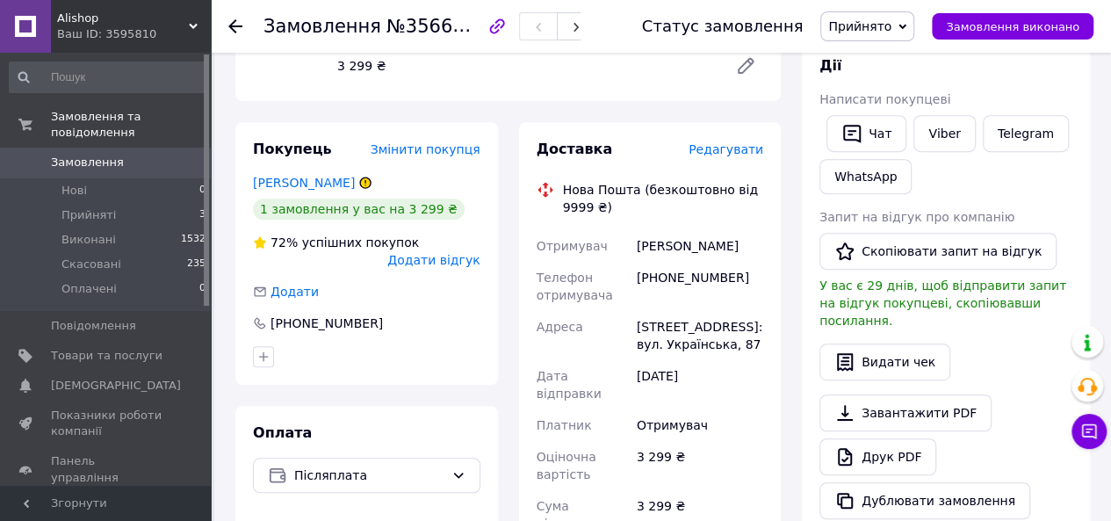
scroll to position [0, 0]
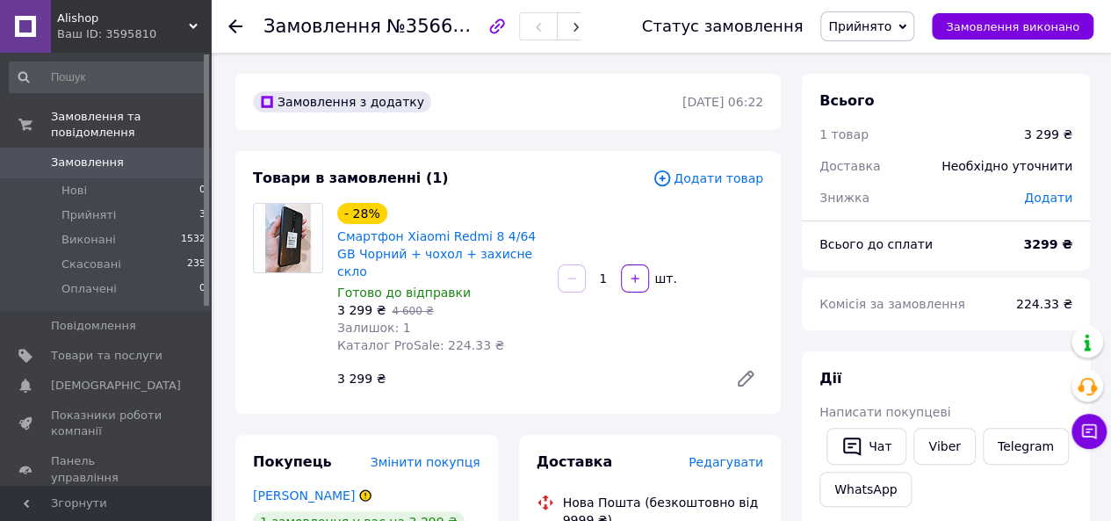
click at [69, 148] on link "Замовлення 0" at bounding box center [108, 163] width 216 height 30
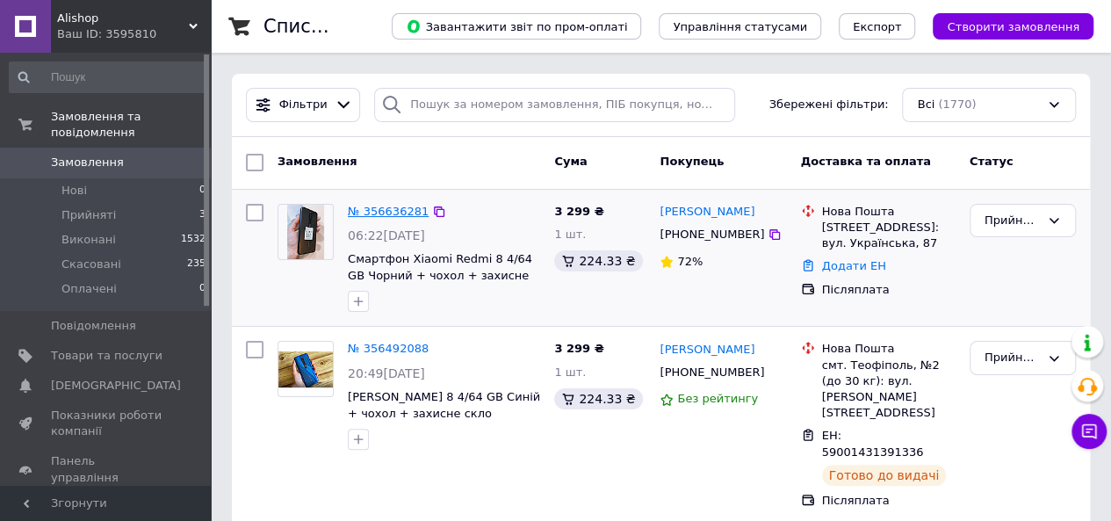
click at [372, 205] on link "№ 356636281" at bounding box center [388, 211] width 81 height 13
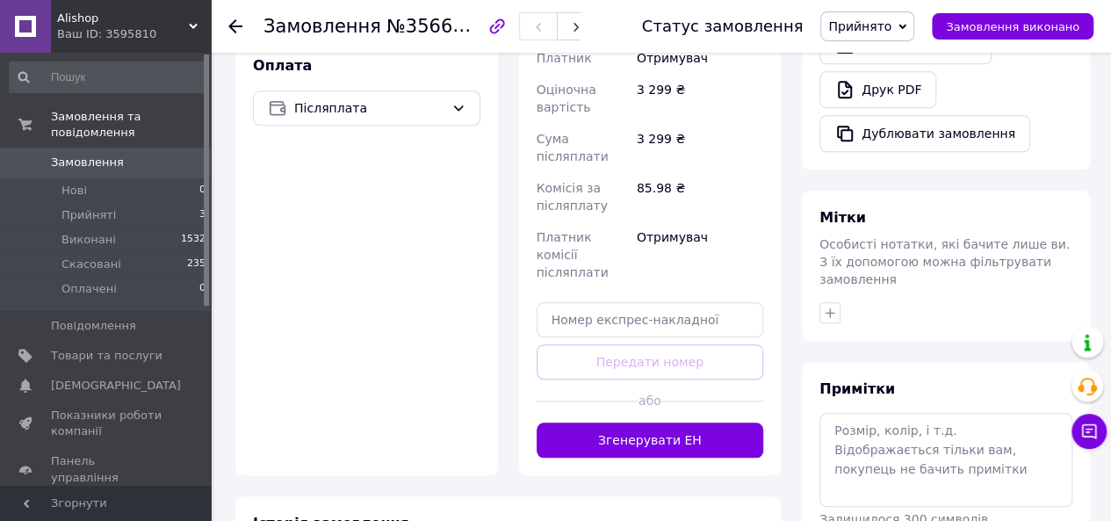
scroll to position [683, 0]
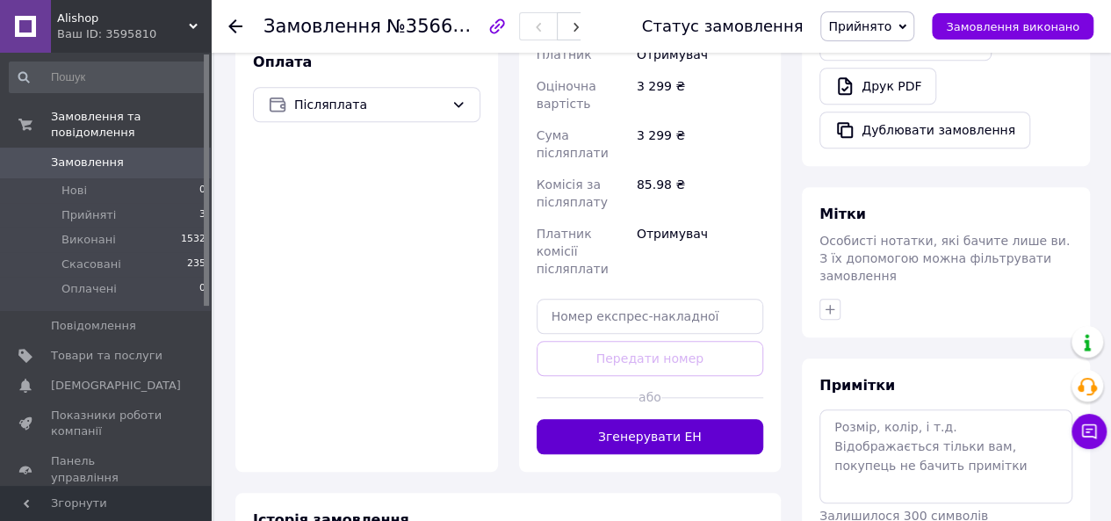
click at [565, 419] on button "Згенерувати ЕН" at bounding box center [651, 436] width 228 height 35
click at [610, 381] on div "Доставка Редагувати Нова Пошта (безкоштовно від 9999 ₴) Отримувач ШЕВЧИК ОЛЕКСІ…" at bounding box center [651, 111] width 228 height 685
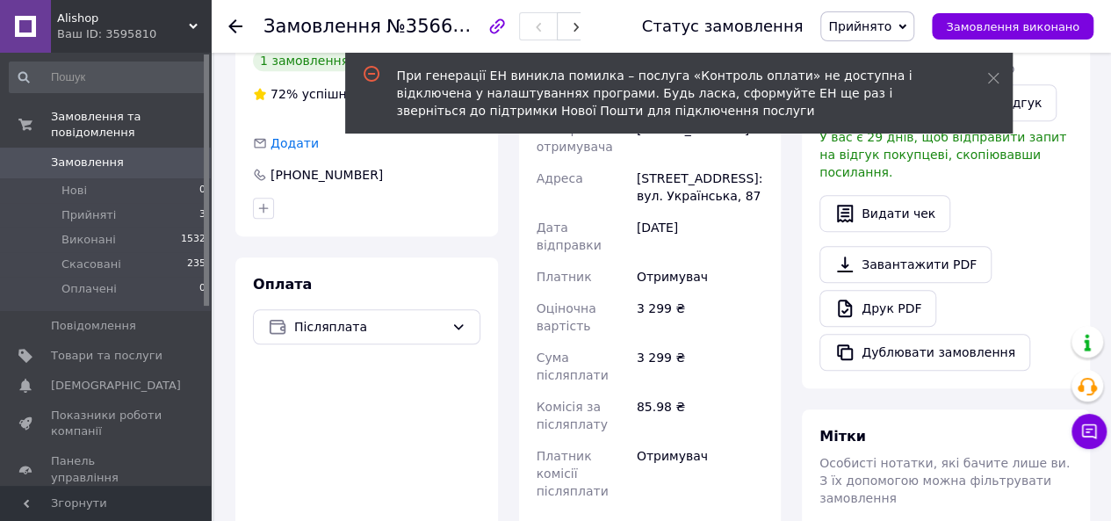
scroll to position [459, 0]
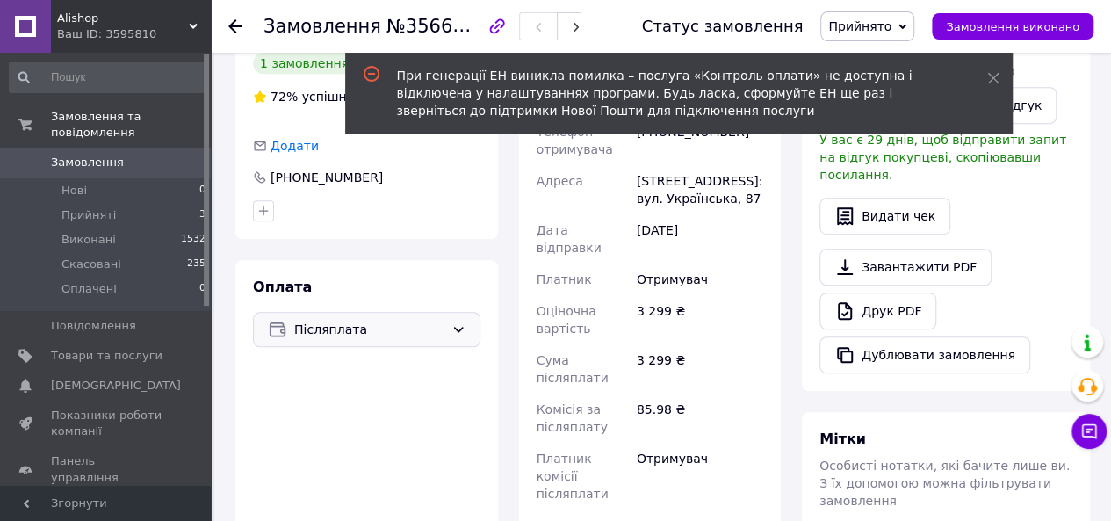
click at [329, 320] on span "Післяплата" at bounding box center [369, 329] width 150 height 19
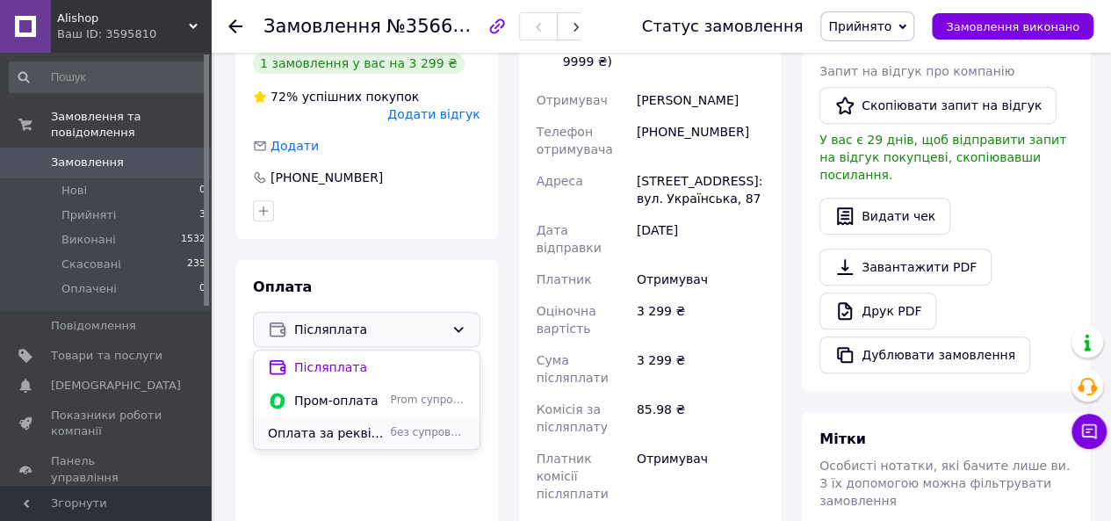
click at [378, 424] on span "Оплата за реквізитами" at bounding box center [326, 433] width 116 height 18
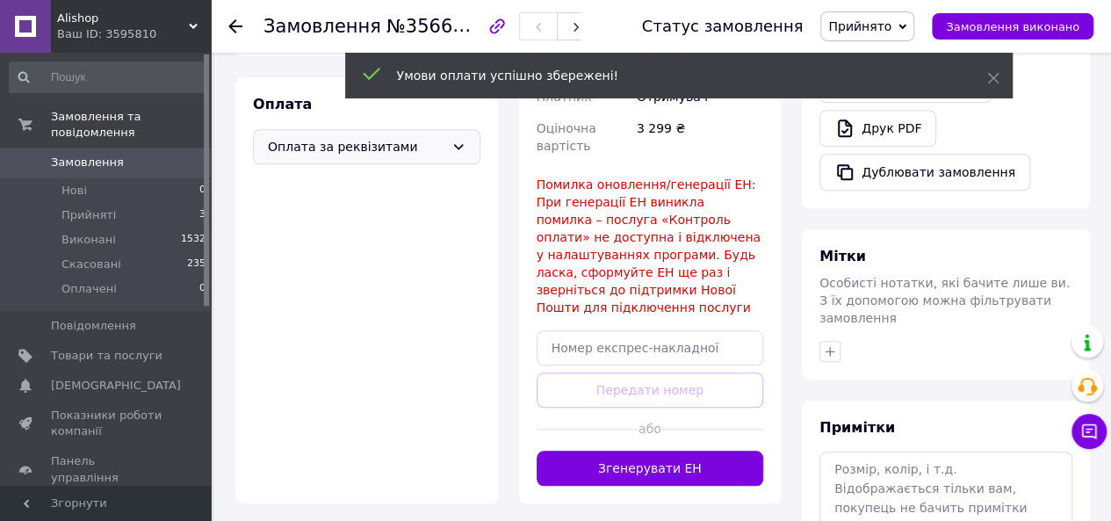
scroll to position [639, 0]
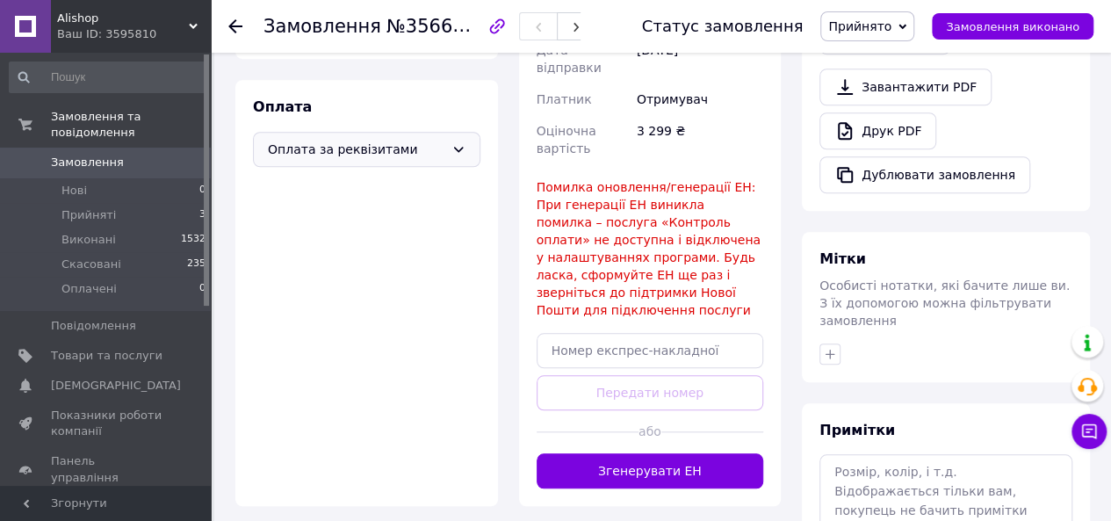
click at [575, 228] on span "Помилка оновлення/генерації ЕН: При генерації ЕН виникла помилка – послуга «Кон…" at bounding box center [649, 248] width 224 height 137
click at [568, 453] on button "Згенерувати ЕН" at bounding box center [651, 470] width 228 height 35
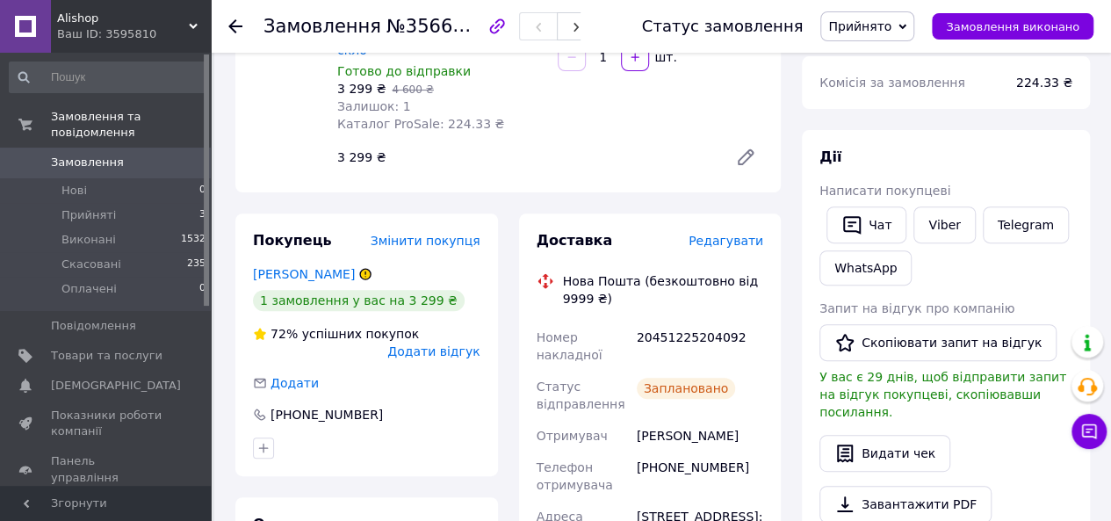
scroll to position [219, 0]
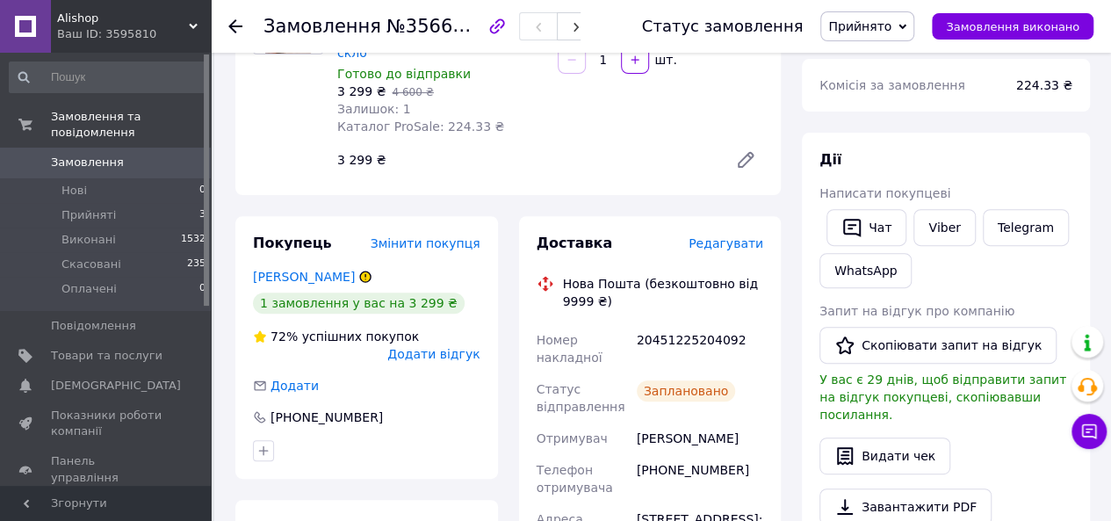
click at [241, 27] on icon at bounding box center [235, 26] width 14 height 14
